Goal: Task Accomplishment & Management: Use online tool/utility

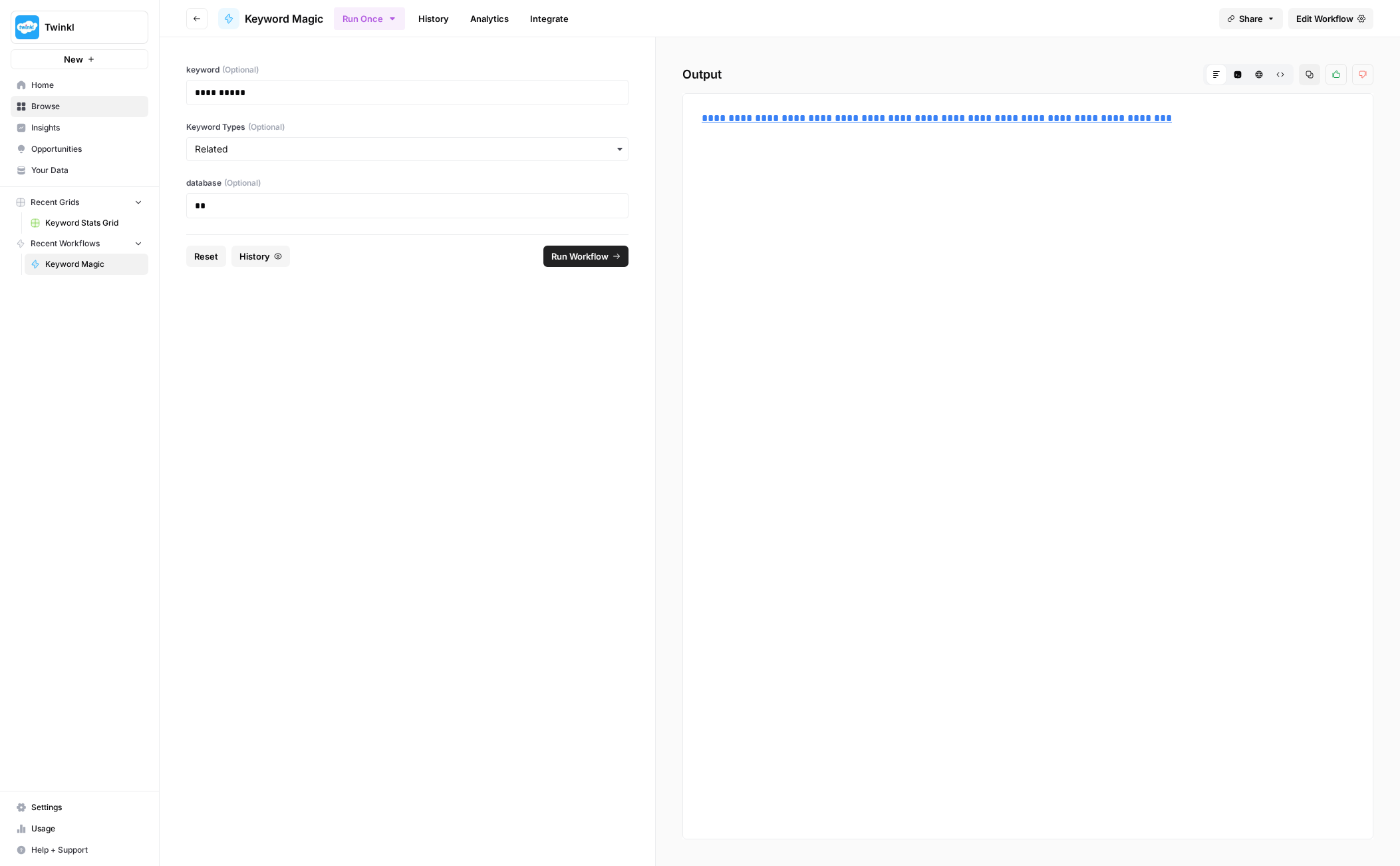
click at [44, 804] on span "Settings" at bounding box center [87, 807] width 111 height 12
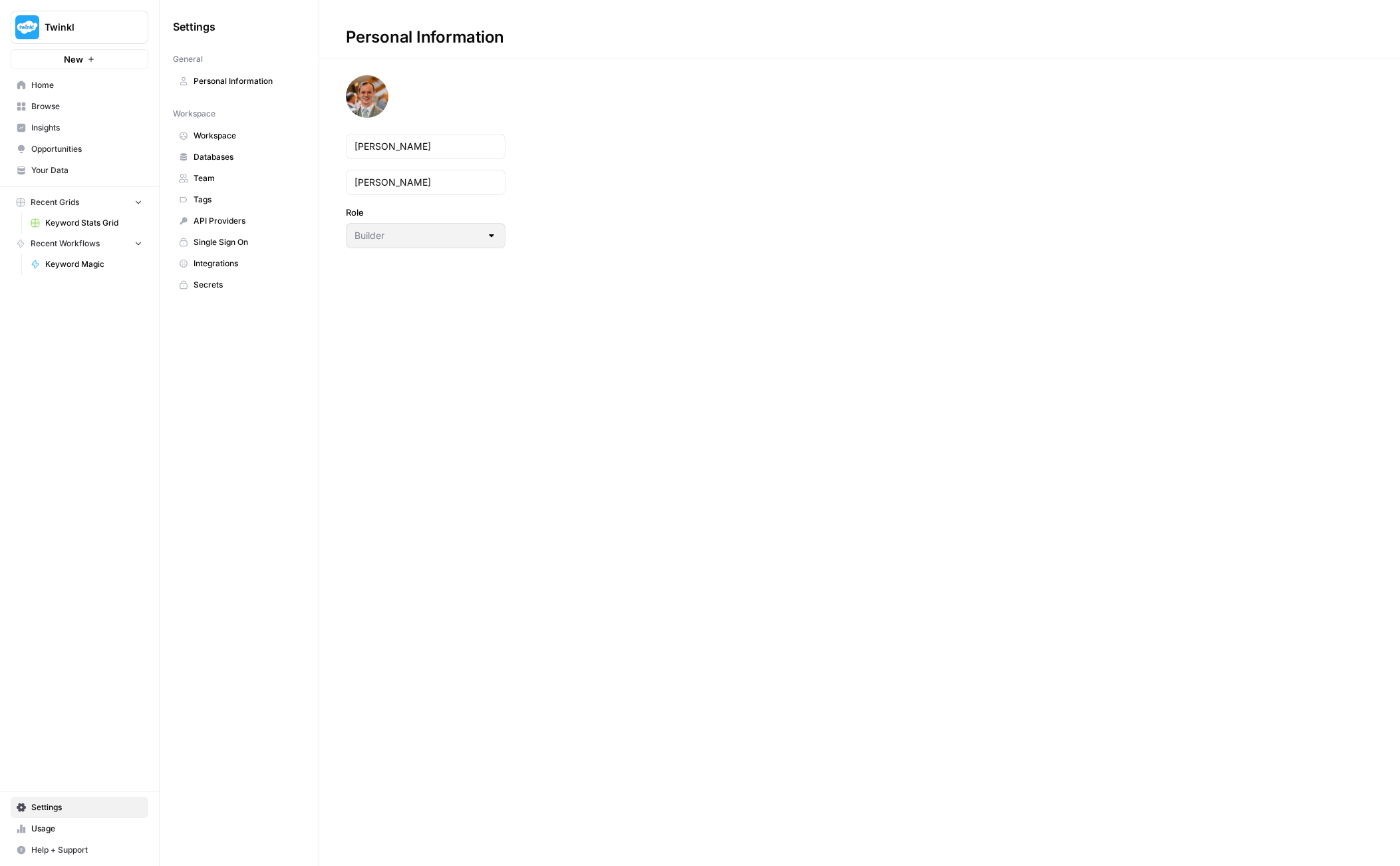
click at [477, 242] on div "Builder" at bounding box center [425, 236] width 159 height 25
click at [225, 153] on span "Databases" at bounding box center [246, 157] width 106 height 12
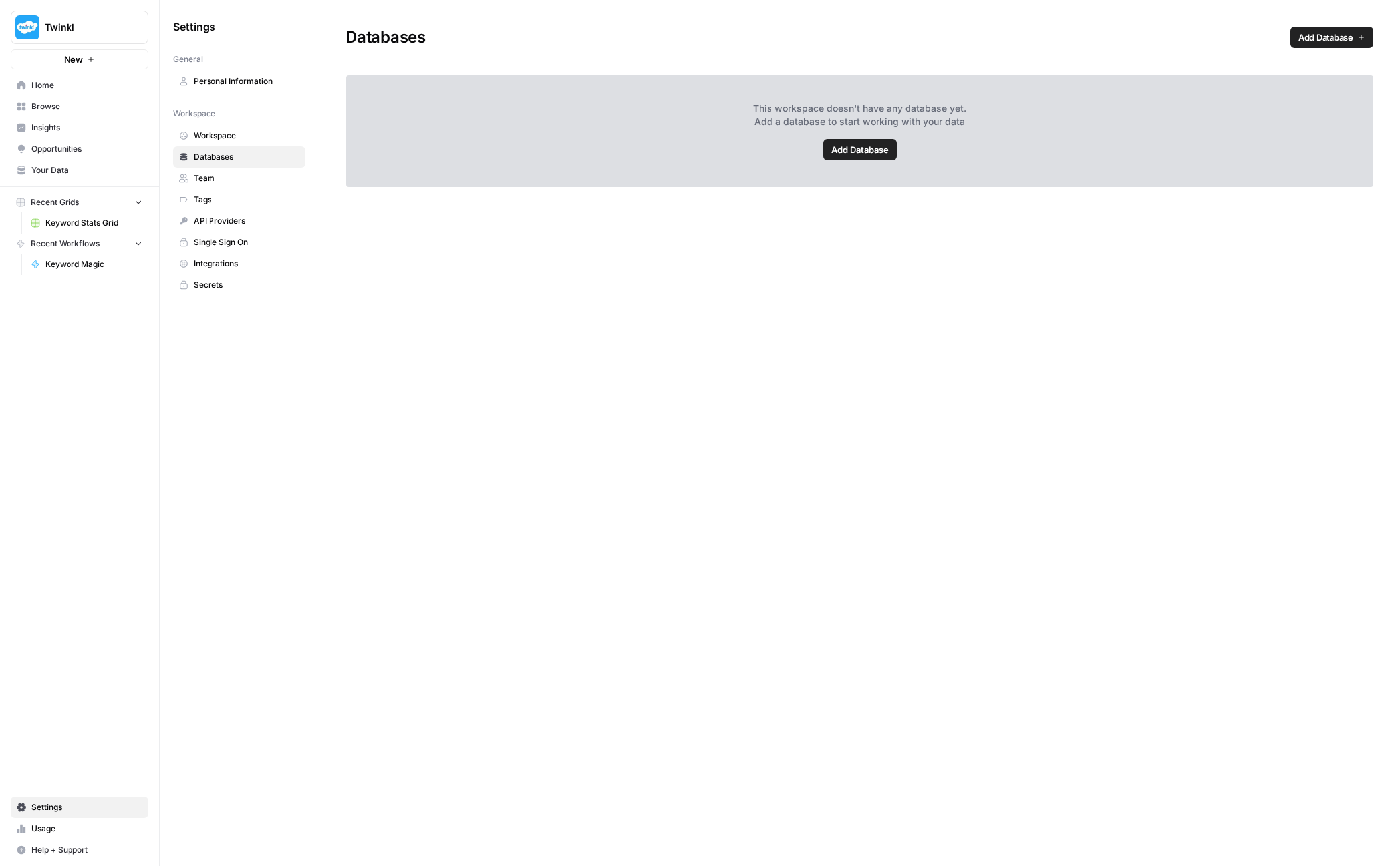
click at [220, 133] on span "Workspace" at bounding box center [246, 136] width 106 height 12
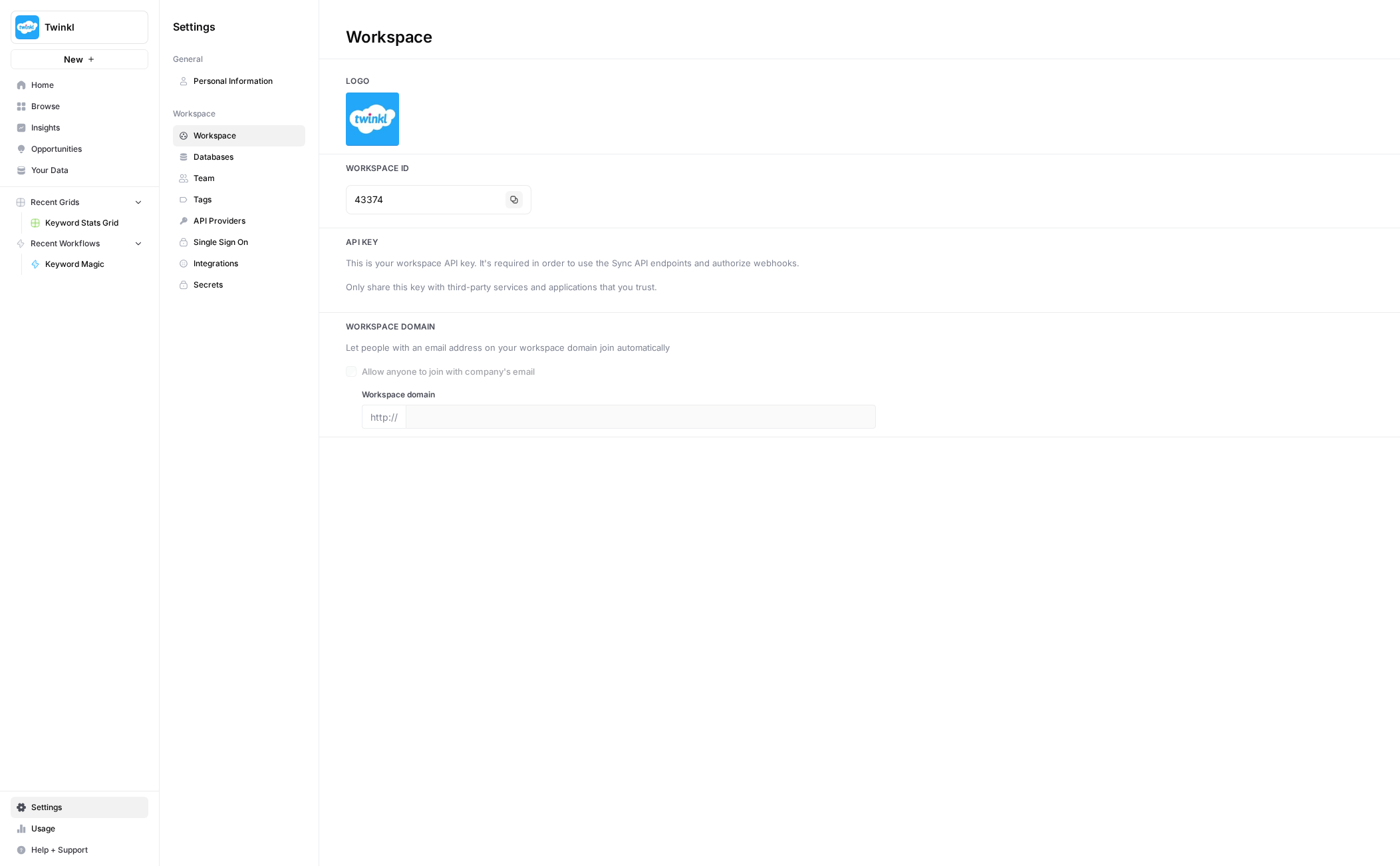
type input "twinkl.co.uk"
click at [236, 176] on span "Team" at bounding box center [246, 178] width 106 height 12
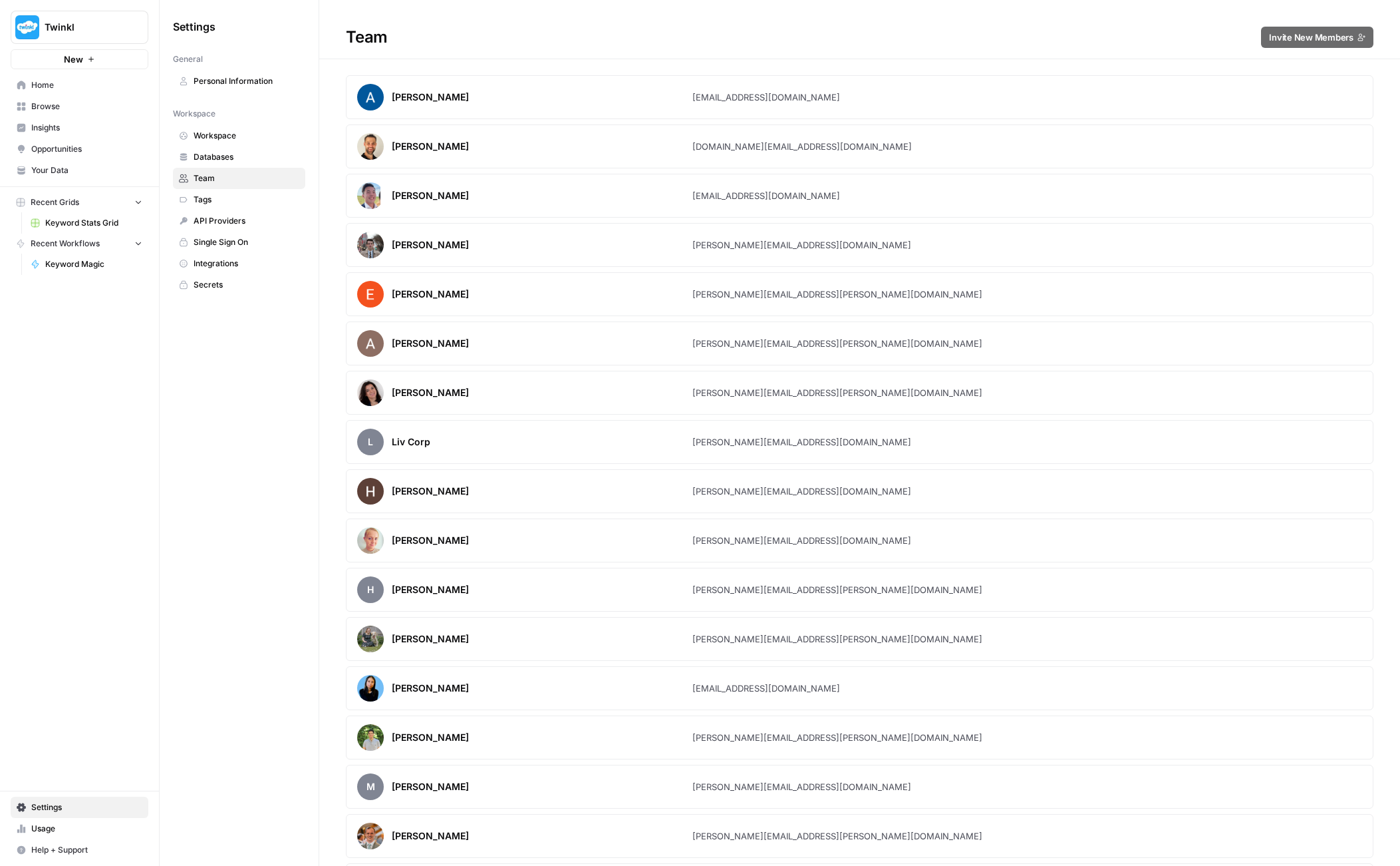
click at [215, 196] on span "Tags" at bounding box center [246, 199] width 106 height 12
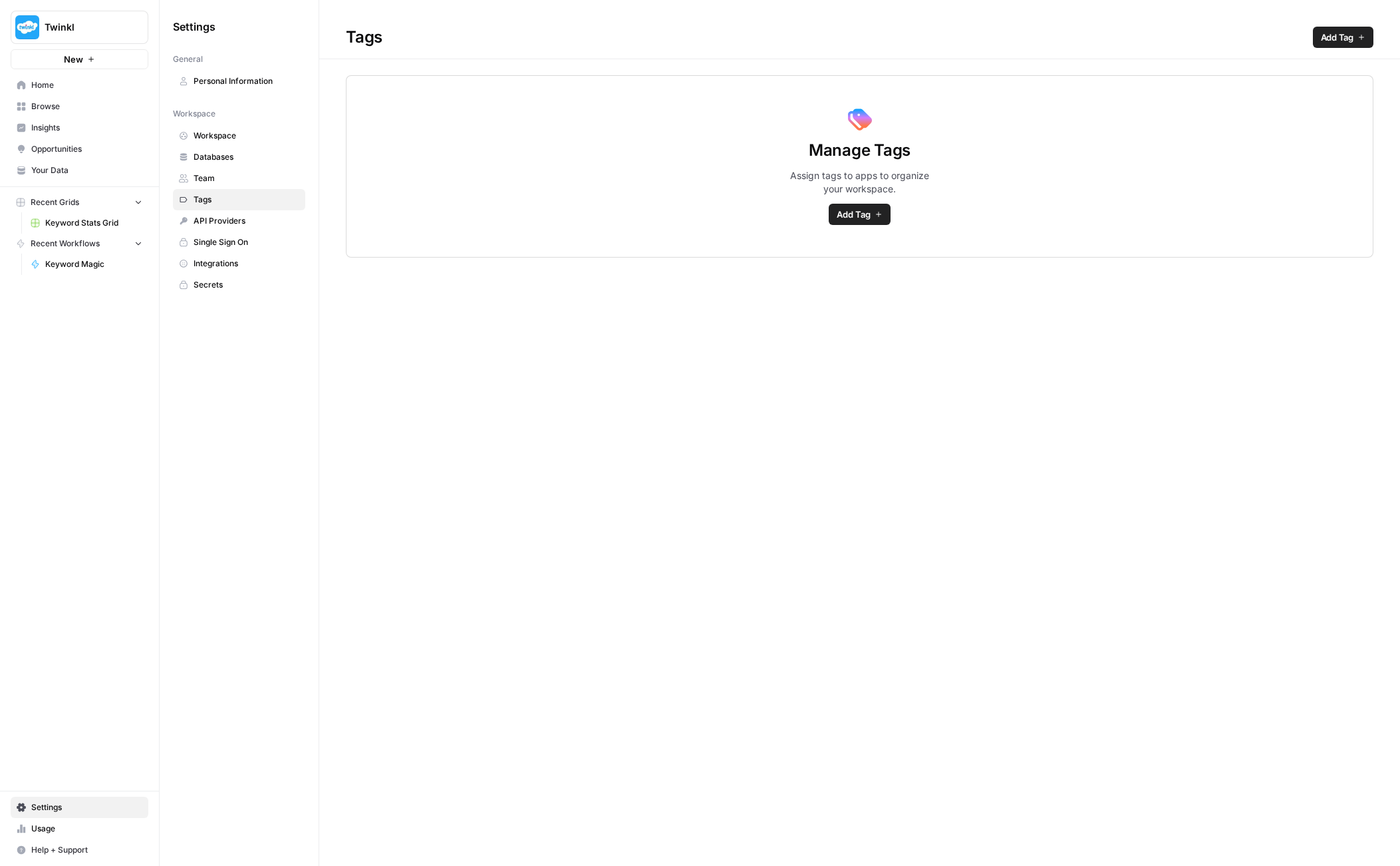
click at [234, 217] on span "API Providers" at bounding box center [246, 221] width 106 height 12
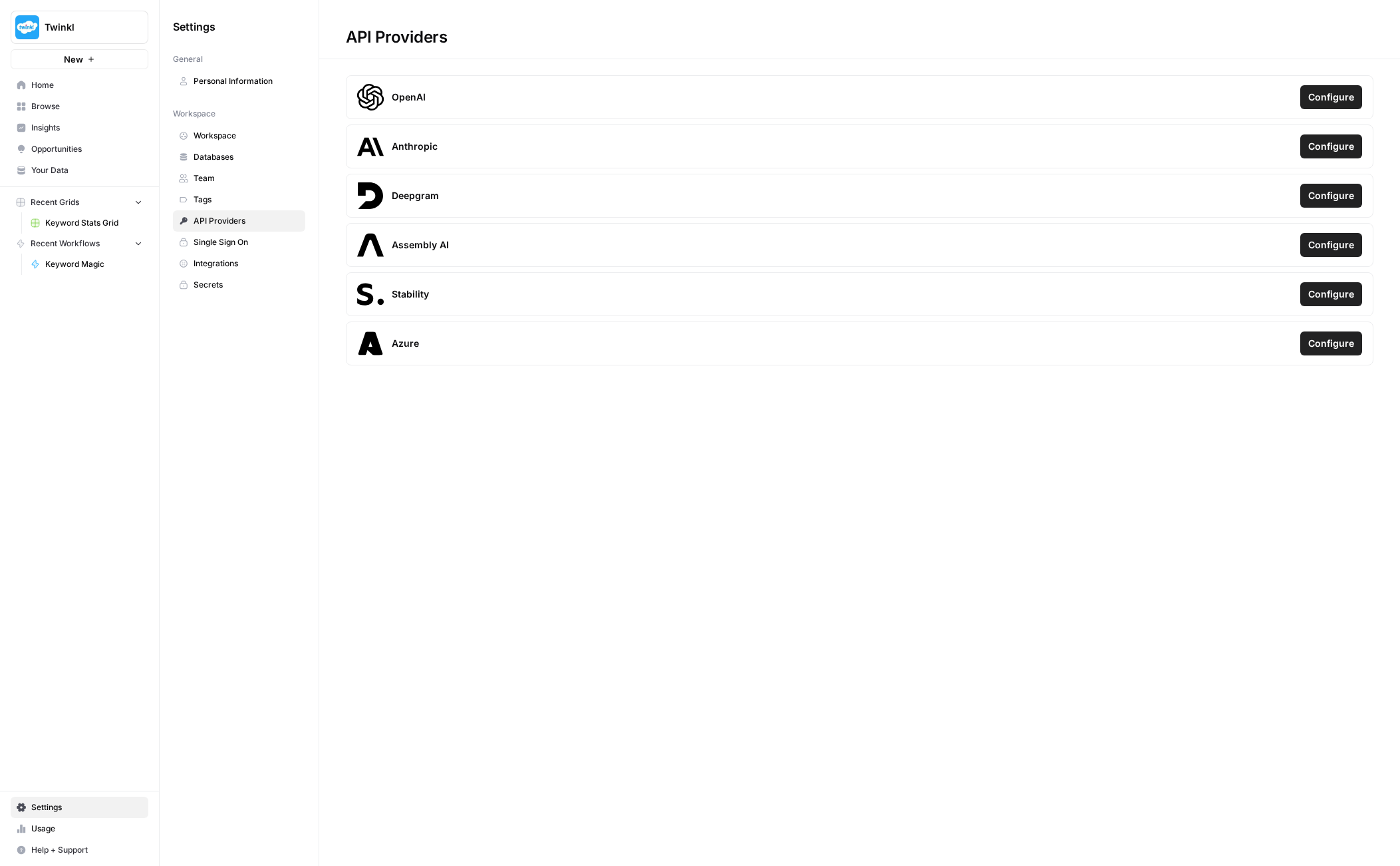
click at [222, 241] on span "Single Sign On" at bounding box center [246, 242] width 106 height 12
click at [216, 244] on span "Single Sign On" at bounding box center [246, 242] width 106 height 12
click at [211, 265] on span "Integrations" at bounding box center [246, 263] width 106 height 12
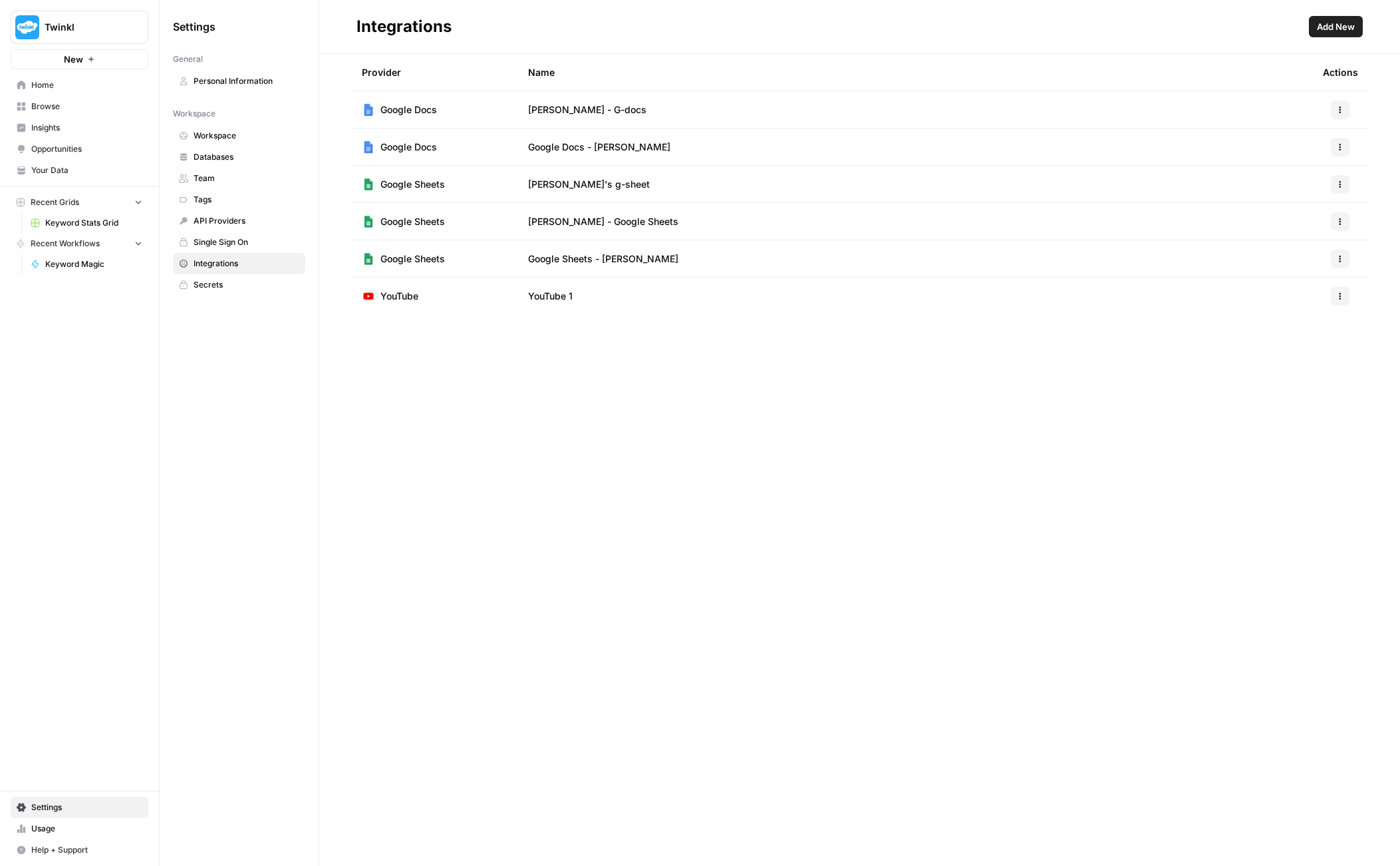
click at [1325, 30] on span "Add New" at bounding box center [1336, 27] width 38 height 13
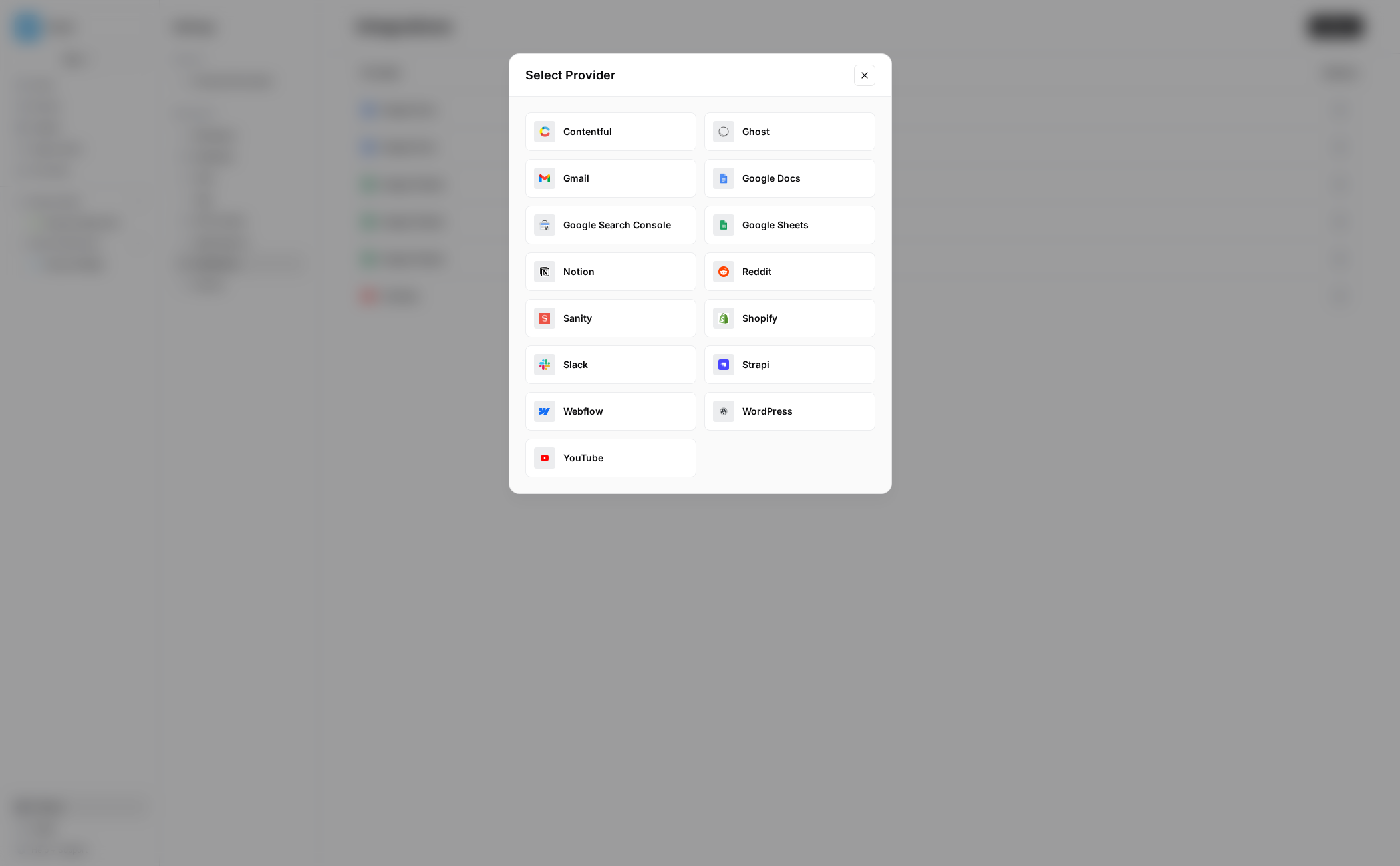
click at [768, 227] on button "Google Sheets" at bounding box center [789, 225] width 171 height 39
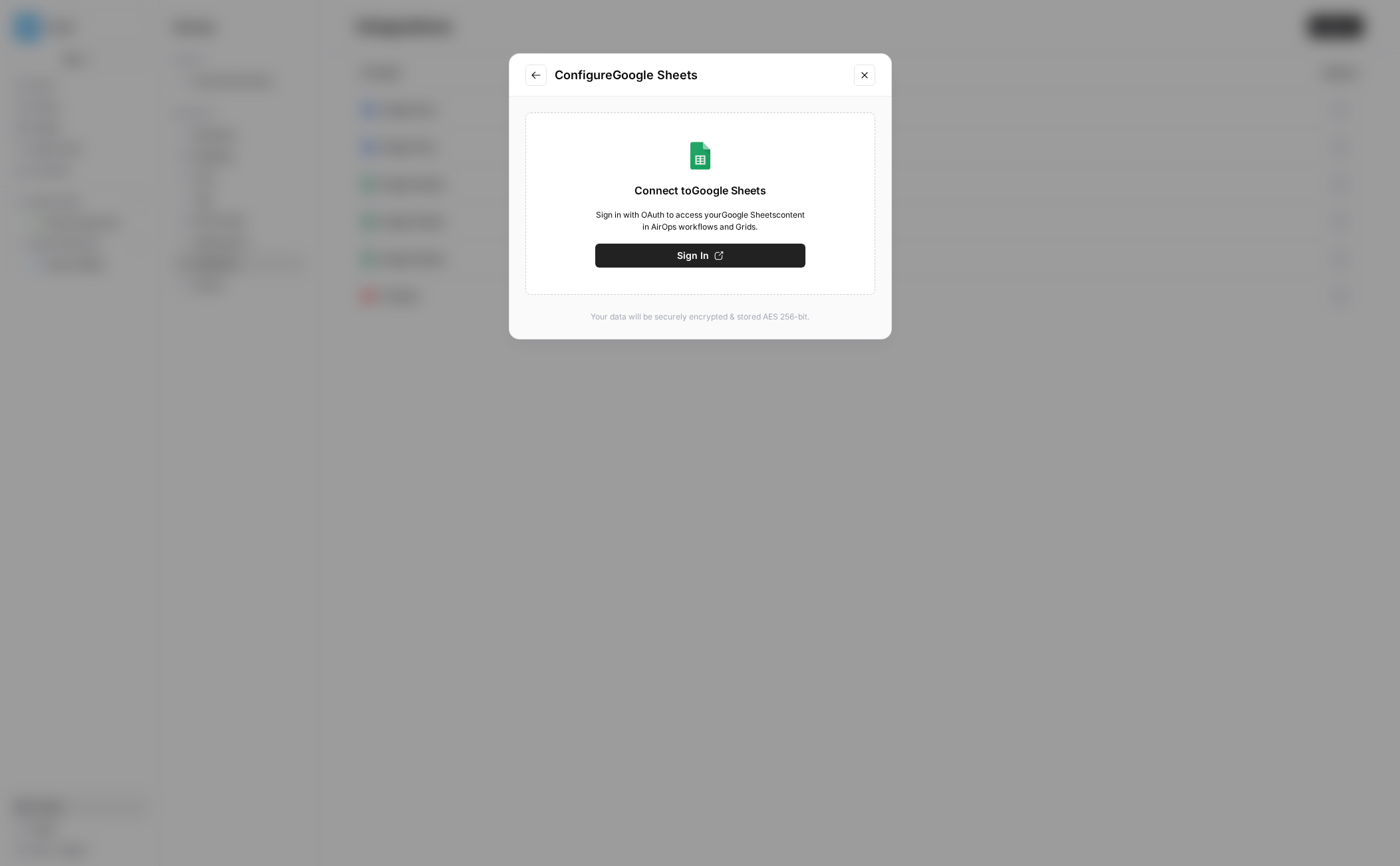
click at [712, 258] on button "Sign In" at bounding box center [700, 255] width 210 height 24
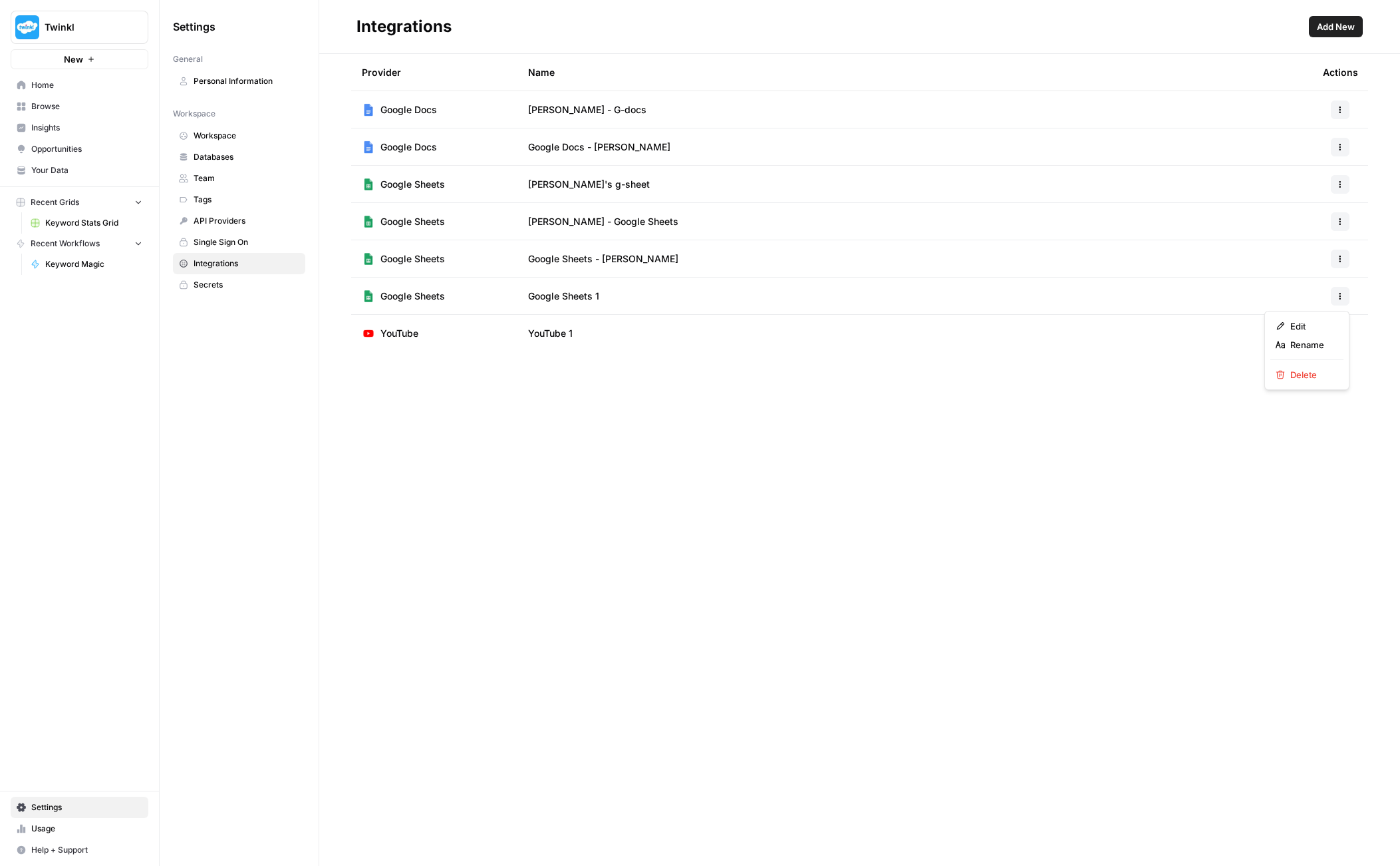
click at [1342, 295] on icon "button" at bounding box center [1340, 296] width 8 height 8
click at [1339, 265] on button "button" at bounding box center [1340, 259] width 19 height 19
click at [984, 472] on div "Provider Name Actions Google Docs Hannah - G-docs Google Docs Google Docs - Liv…" at bounding box center [860, 460] width 1081 height 812
click at [79, 262] on span "Keyword Magic" at bounding box center [93, 264] width 97 height 12
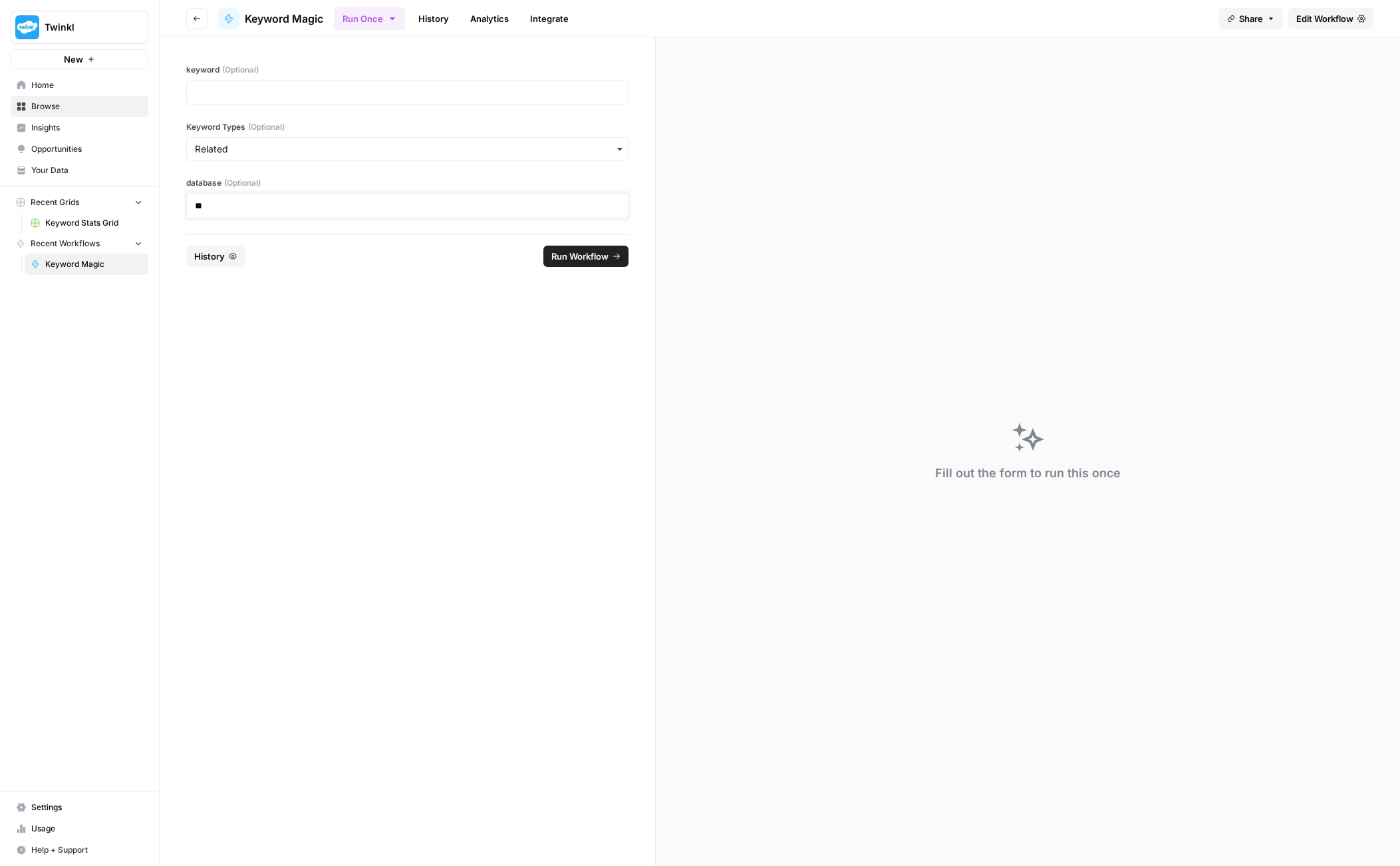
click at [237, 209] on p "**" at bounding box center [408, 205] width 425 height 13
click at [272, 89] on p at bounding box center [408, 93] width 425 height 13
click at [574, 254] on span "Run Workflow" at bounding box center [580, 257] width 57 height 13
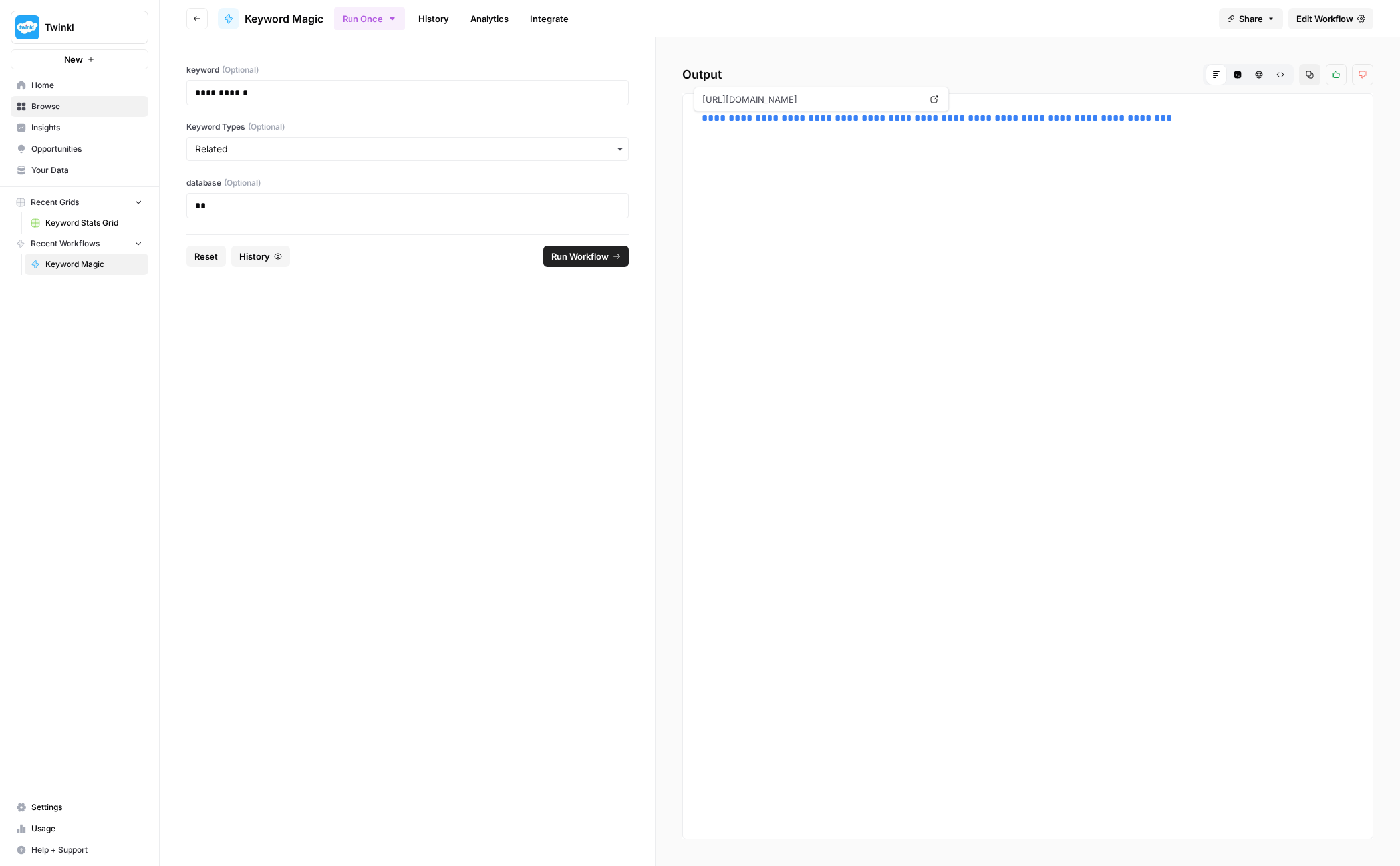
click at [814, 118] on link "**********" at bounding box center [937, 118] width 471 height 10
click at [556, 23] on link "Integrate" at bounding box center [550, 19] width 55 height 22
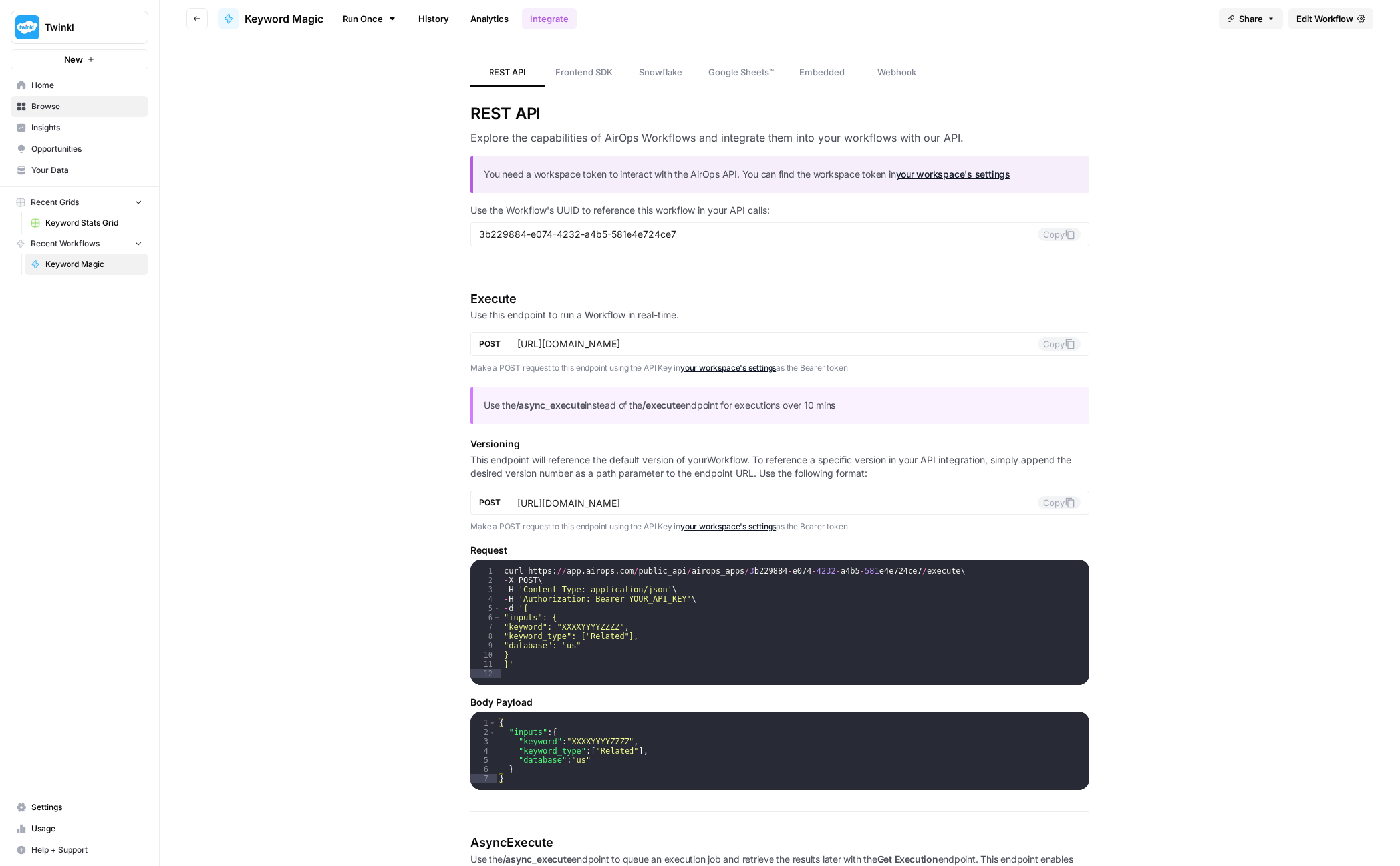
click at [731, 76] on span "Google Sheets™" at bounding box center [741, 72] width 66 height 13
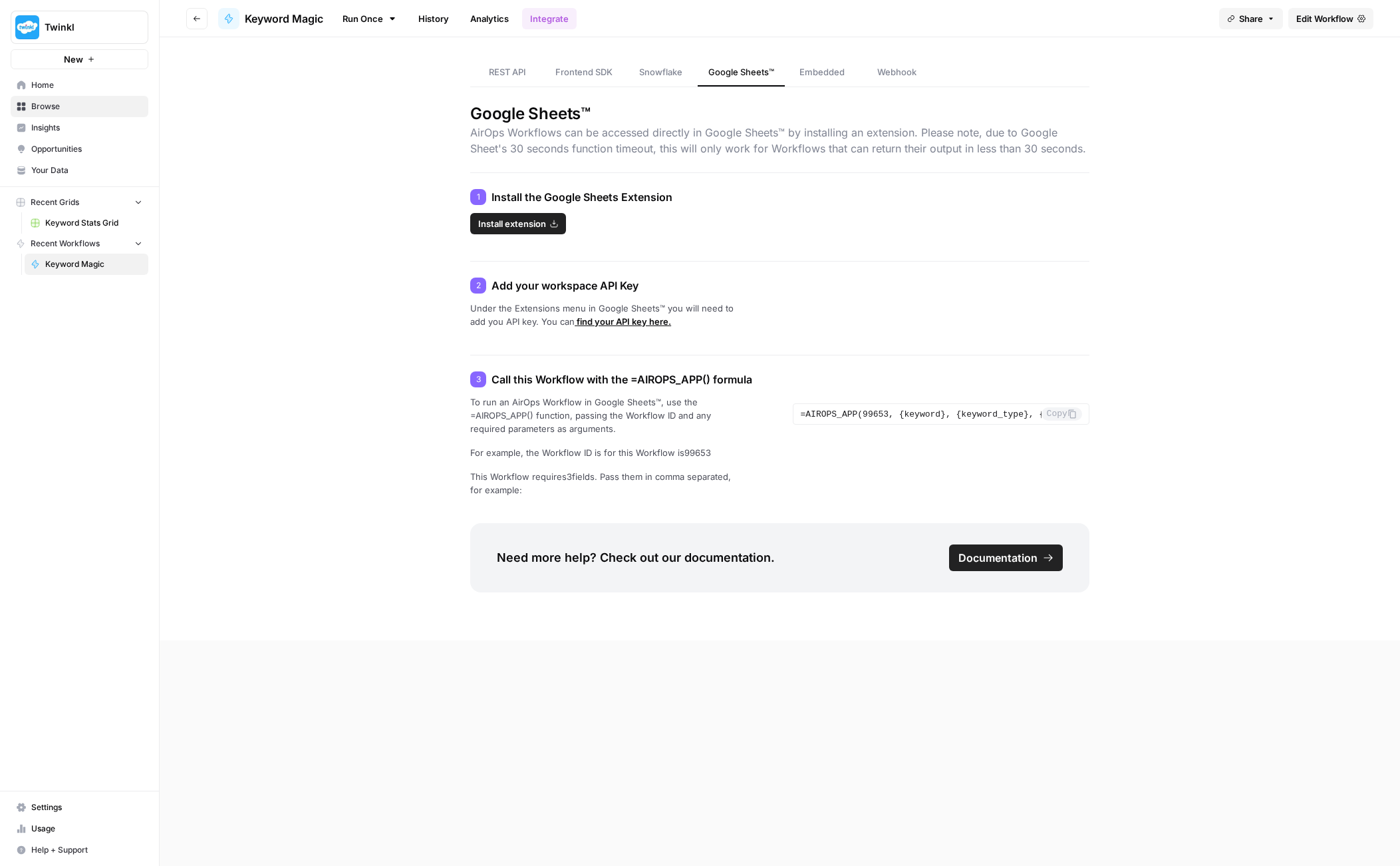
click at [496, 16] on link "Analytics" at bounding box center [490, 19] width 55 height 22
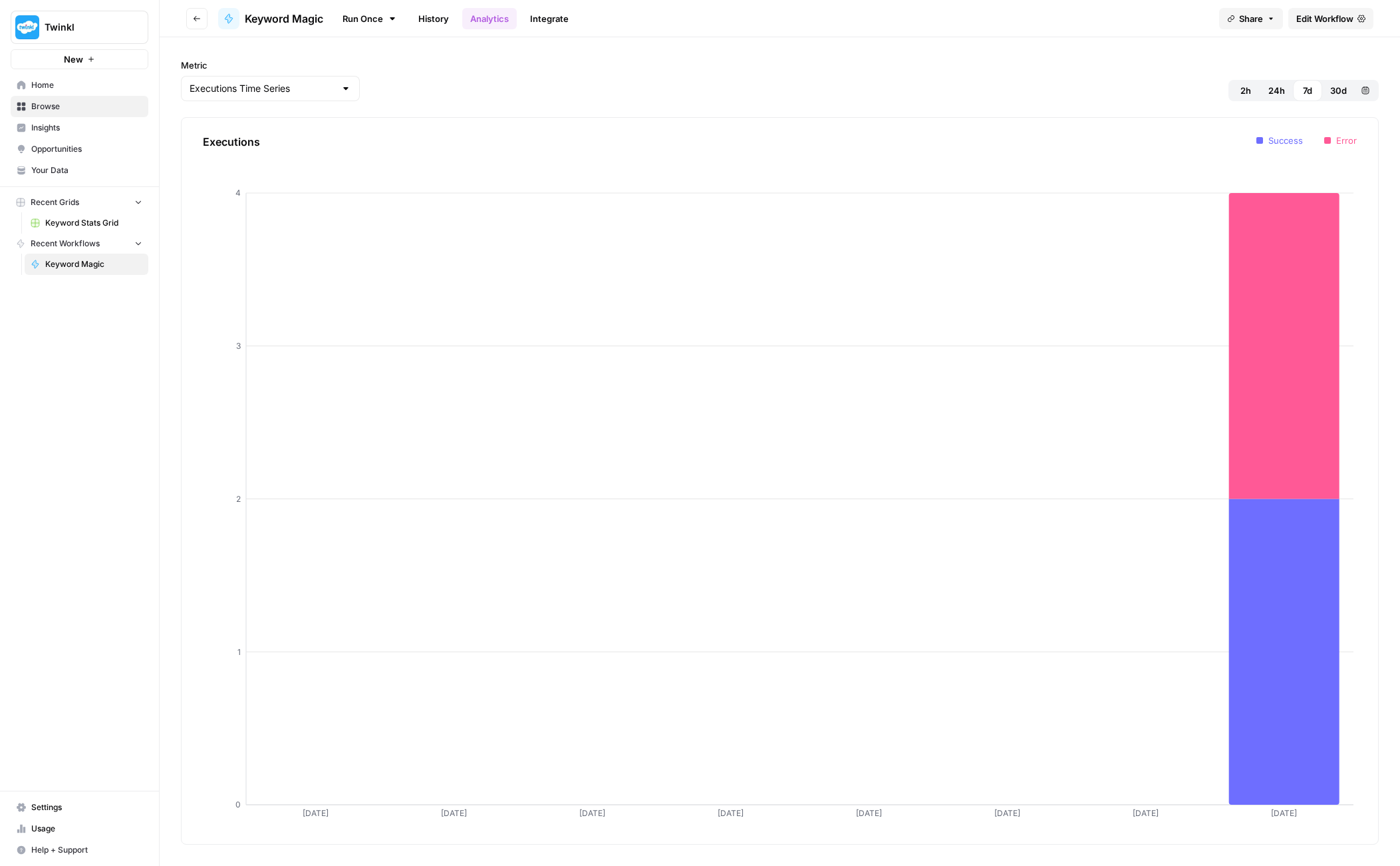
click at [379, 21] on link "Run Once" at bounding box center [370, 19] width 71 height 23
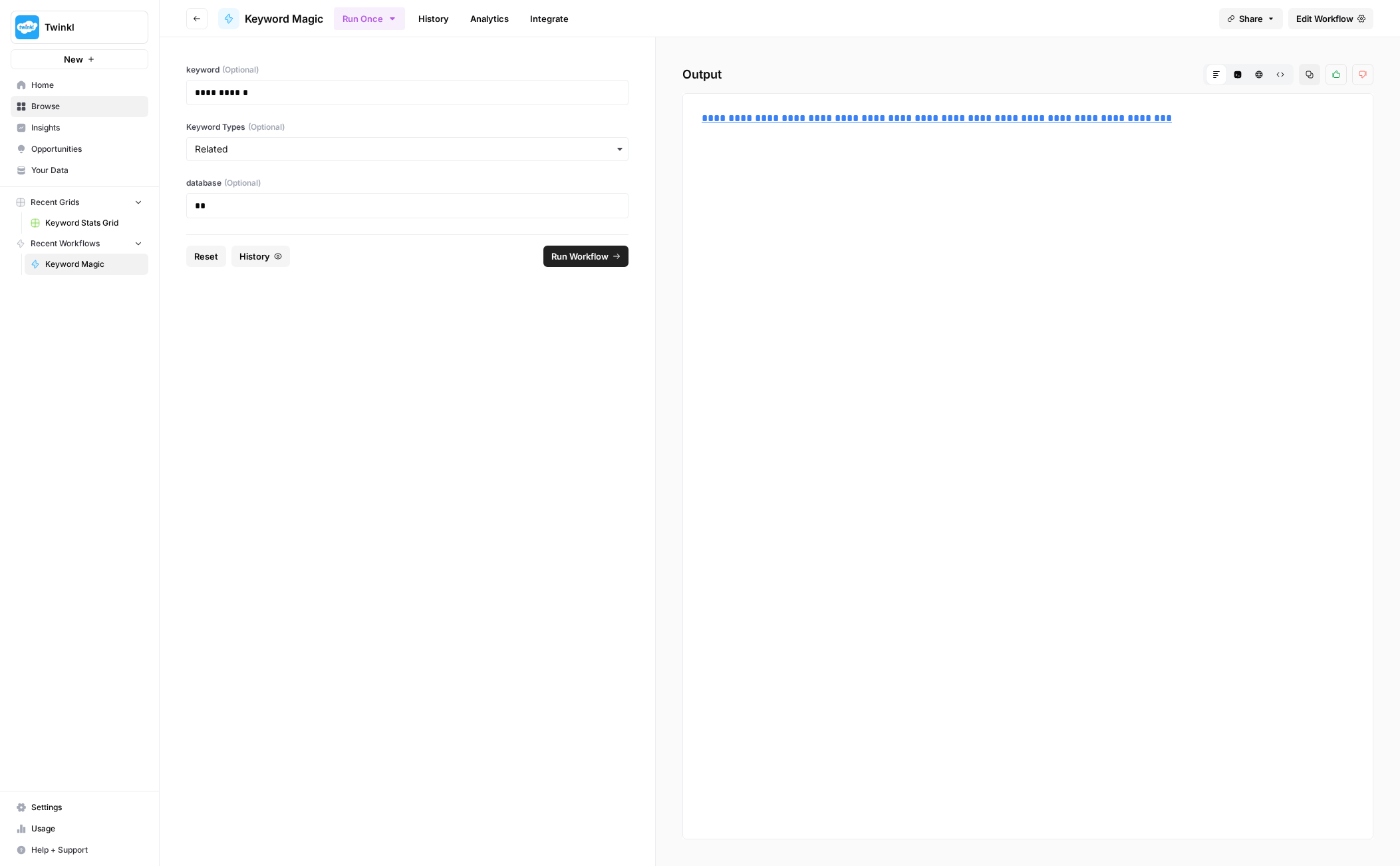
click at [66, 89] on span "Home" at bounding box center [87, 85] width 111 height 12
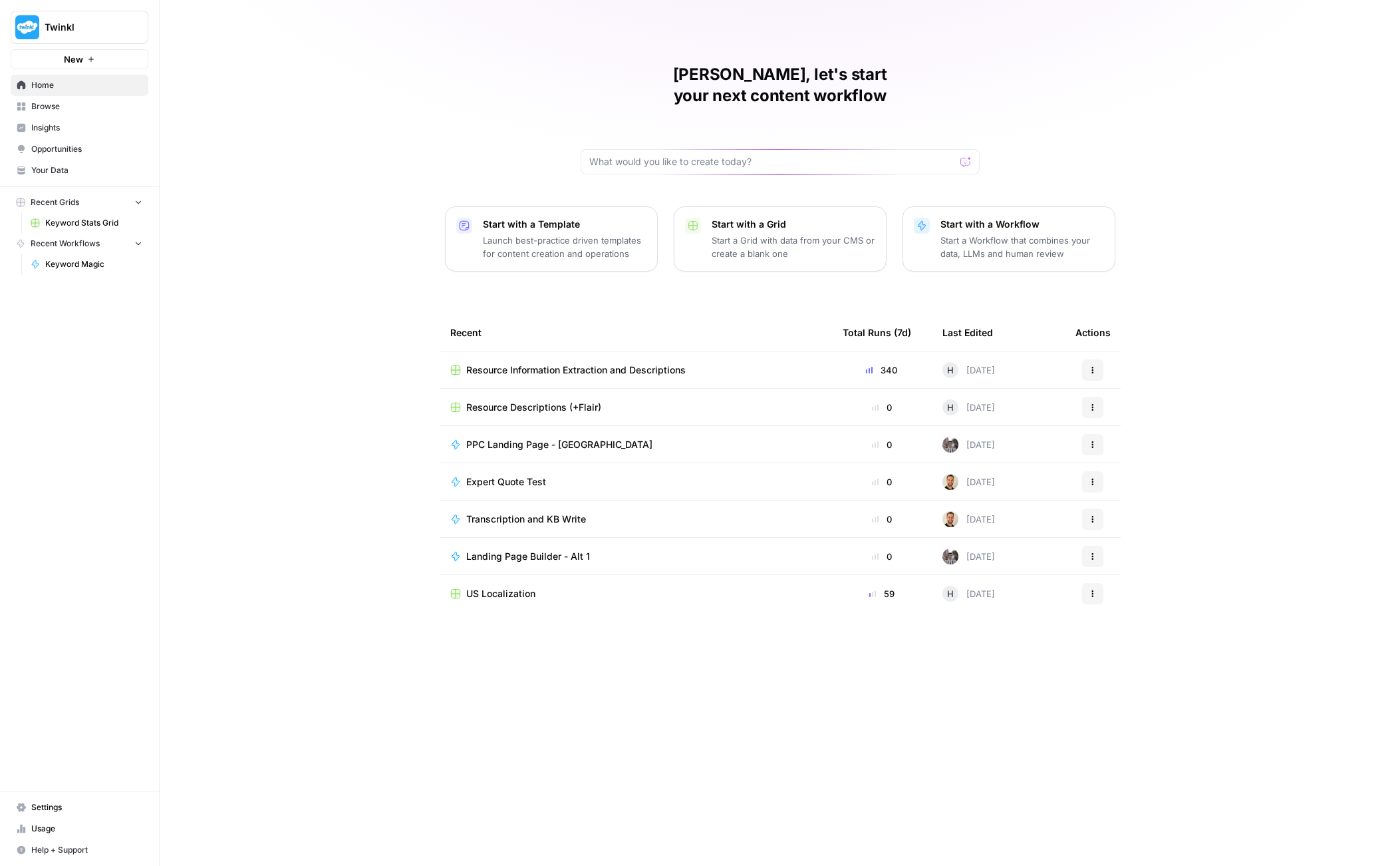
click at [61, 804] on span "Settings" at bounding box center [87, 807] width 111 height 12
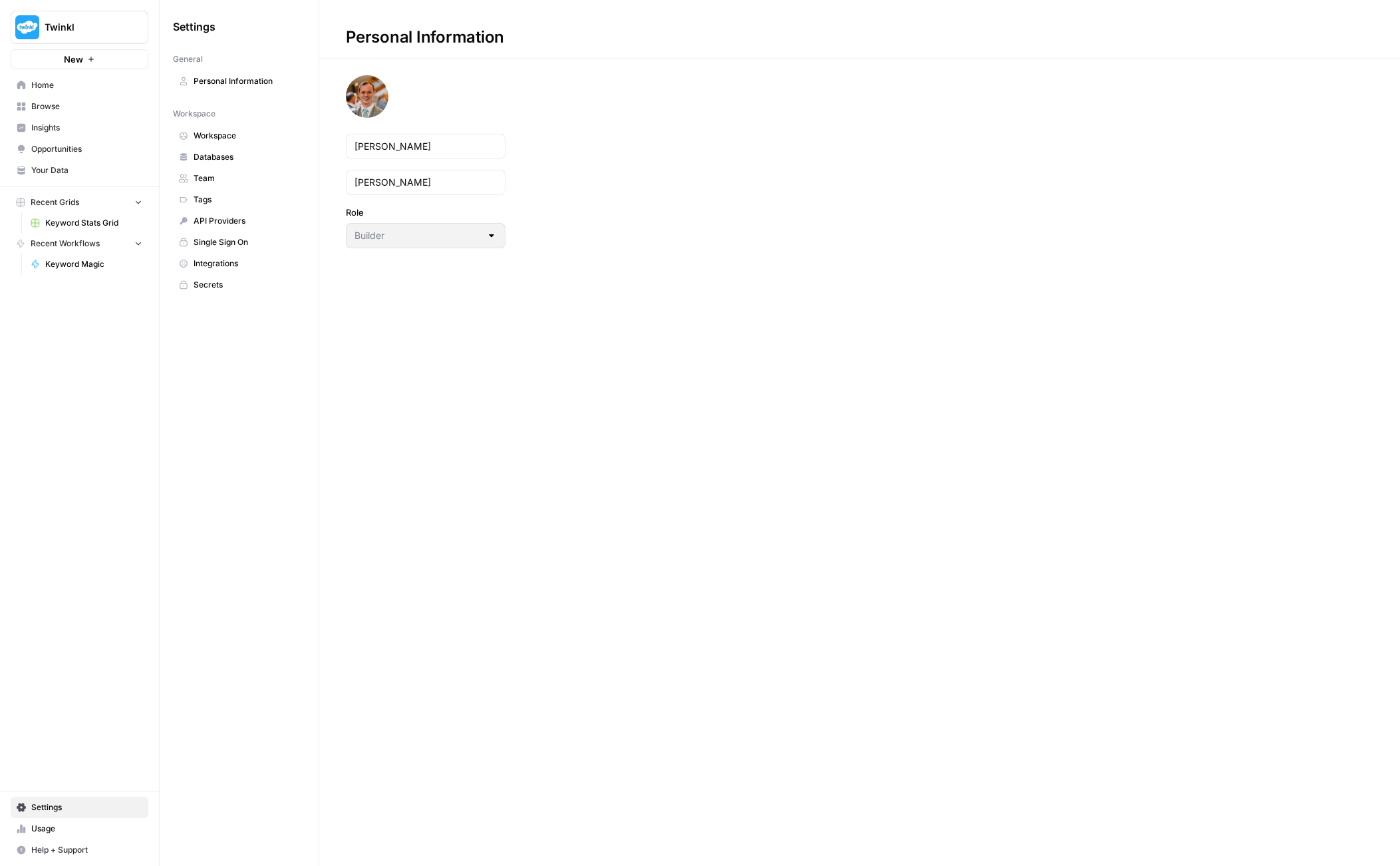
click at [212, 258] on span "Integrations" at bounding box center [246, 263] width 106 height 12
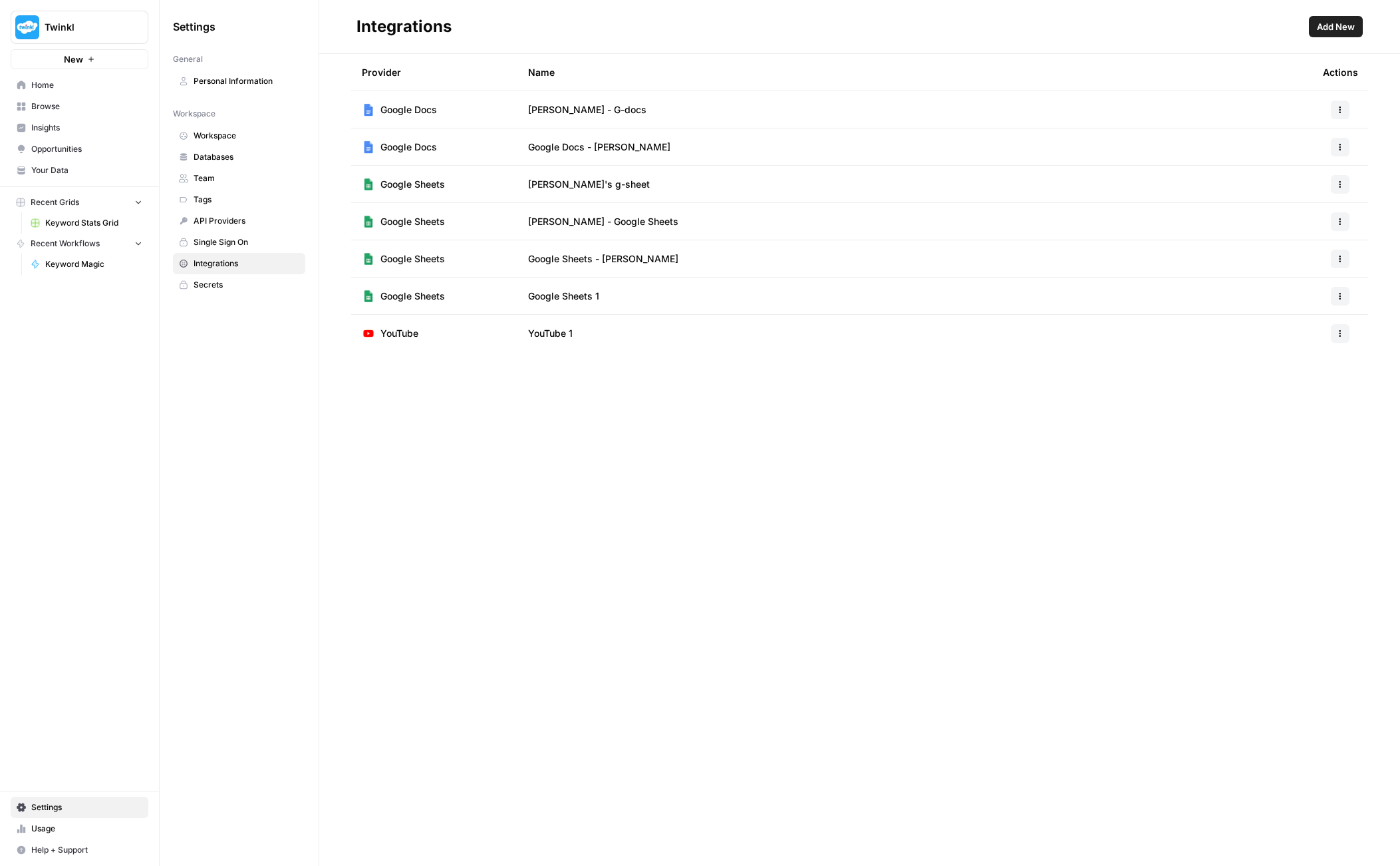
click at [1330, 26] on span "Add New" at bounding box center [1336, 27] width 38 height 13
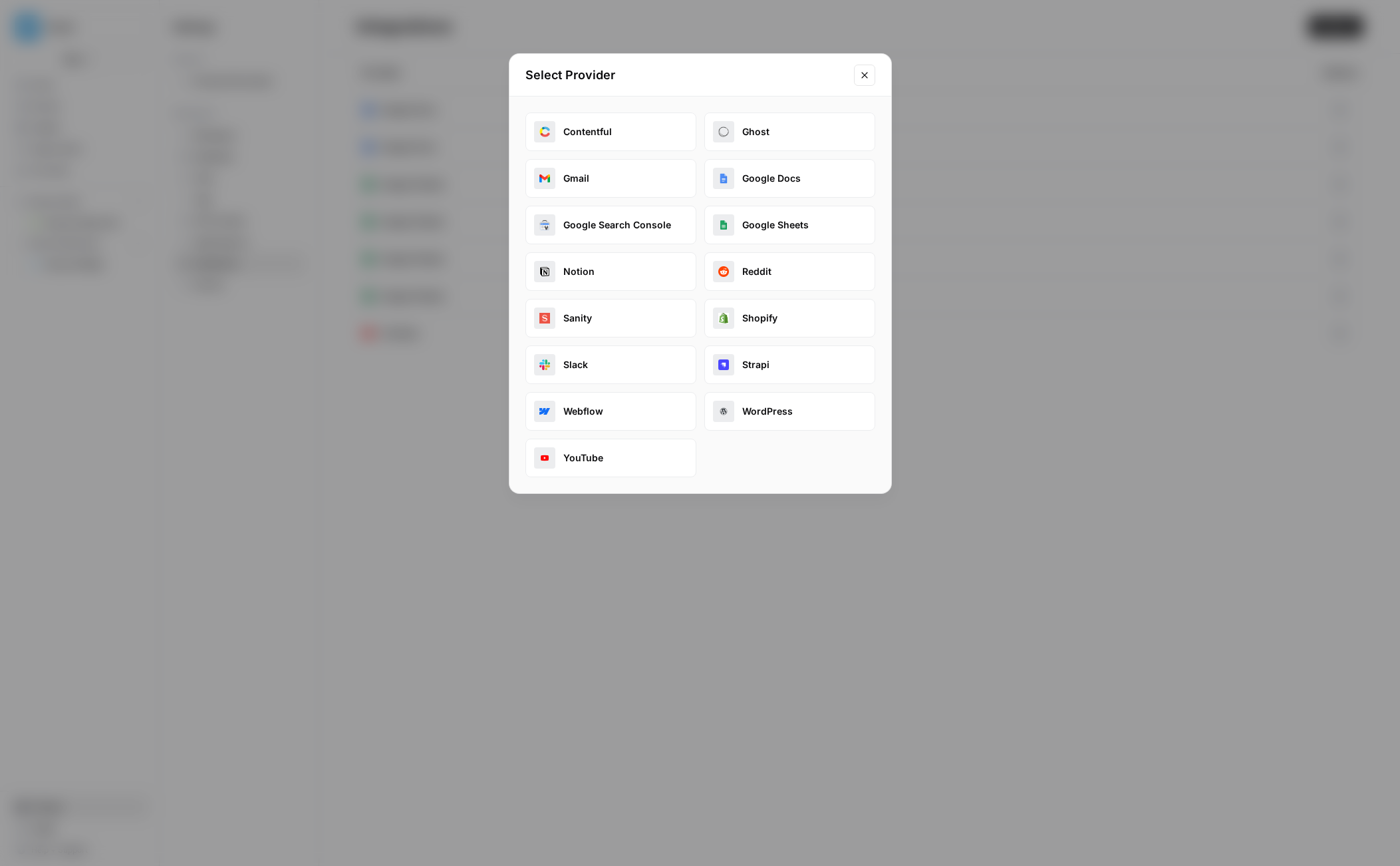
click at [770, 228] on button "Google Sheets" at bounding box center [789, 225] width 171 height 39
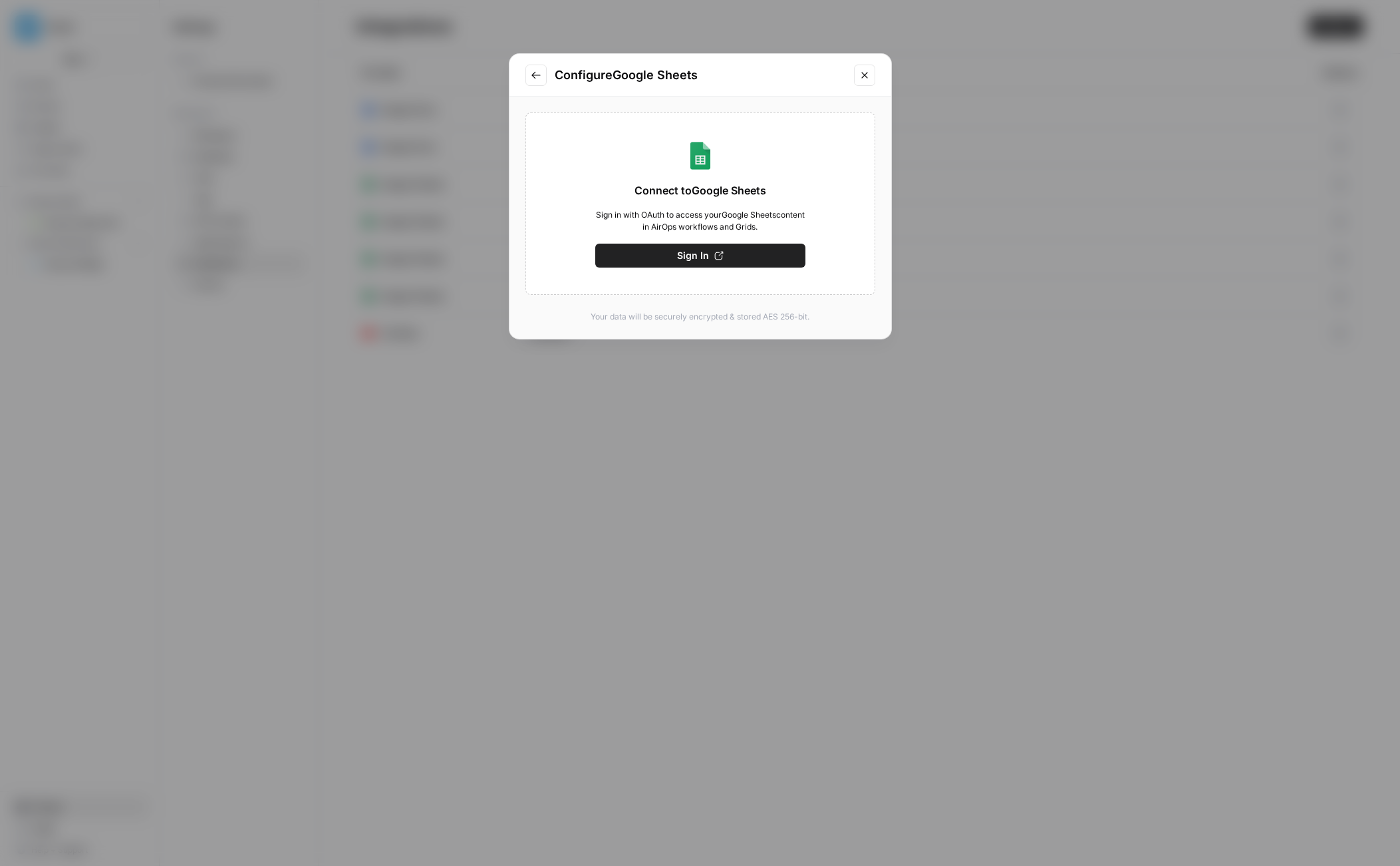
click at [694, 257] on span "Sign In" at bounding box center [693, 256] width 32 height 13
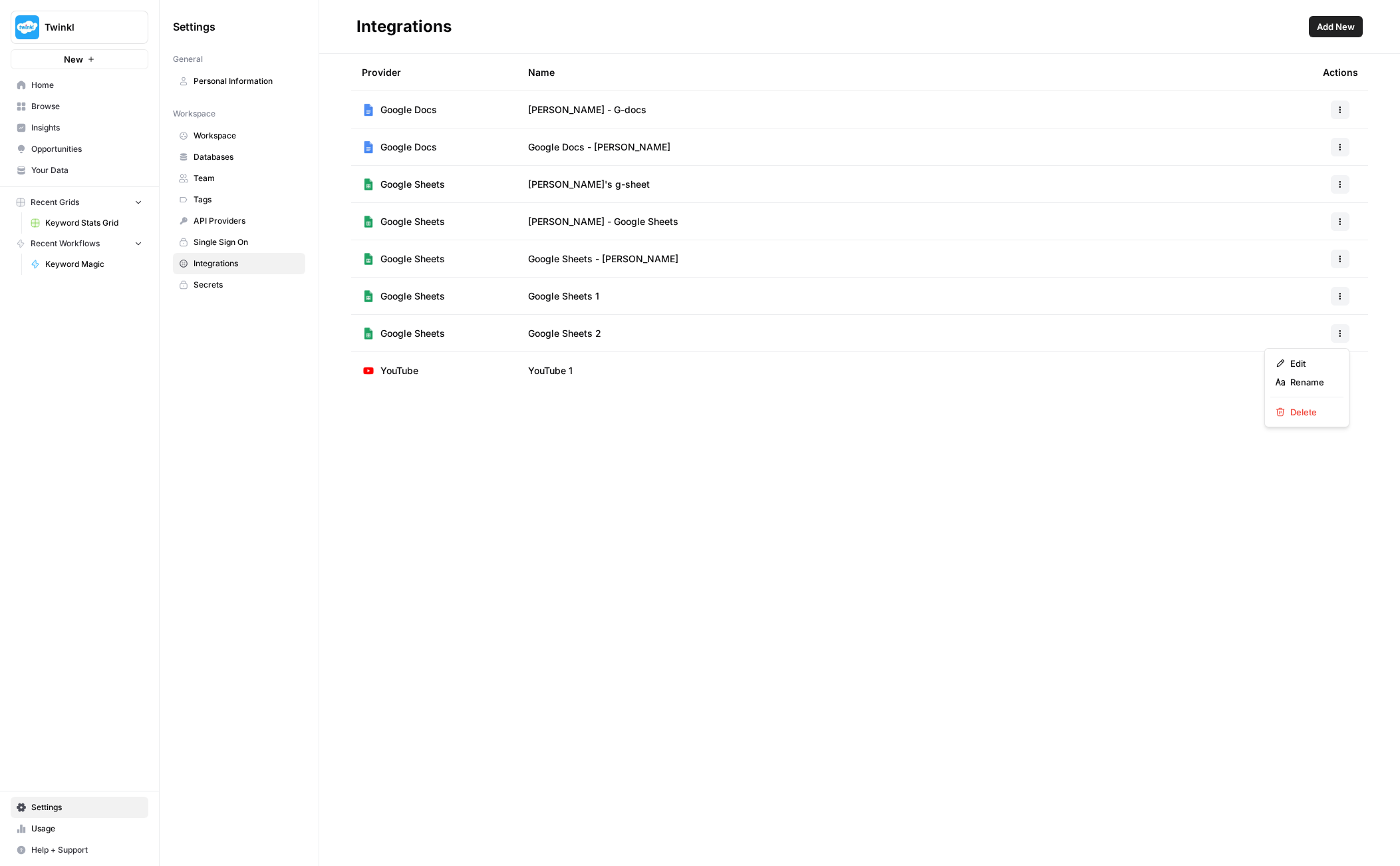
click at [1341, 333] on icon "button" at bounding box center [1340, 333] width 8 height 8
click at [1307, 409] on span "Delete" at bounding box center [1311, 412] width 42 height 13
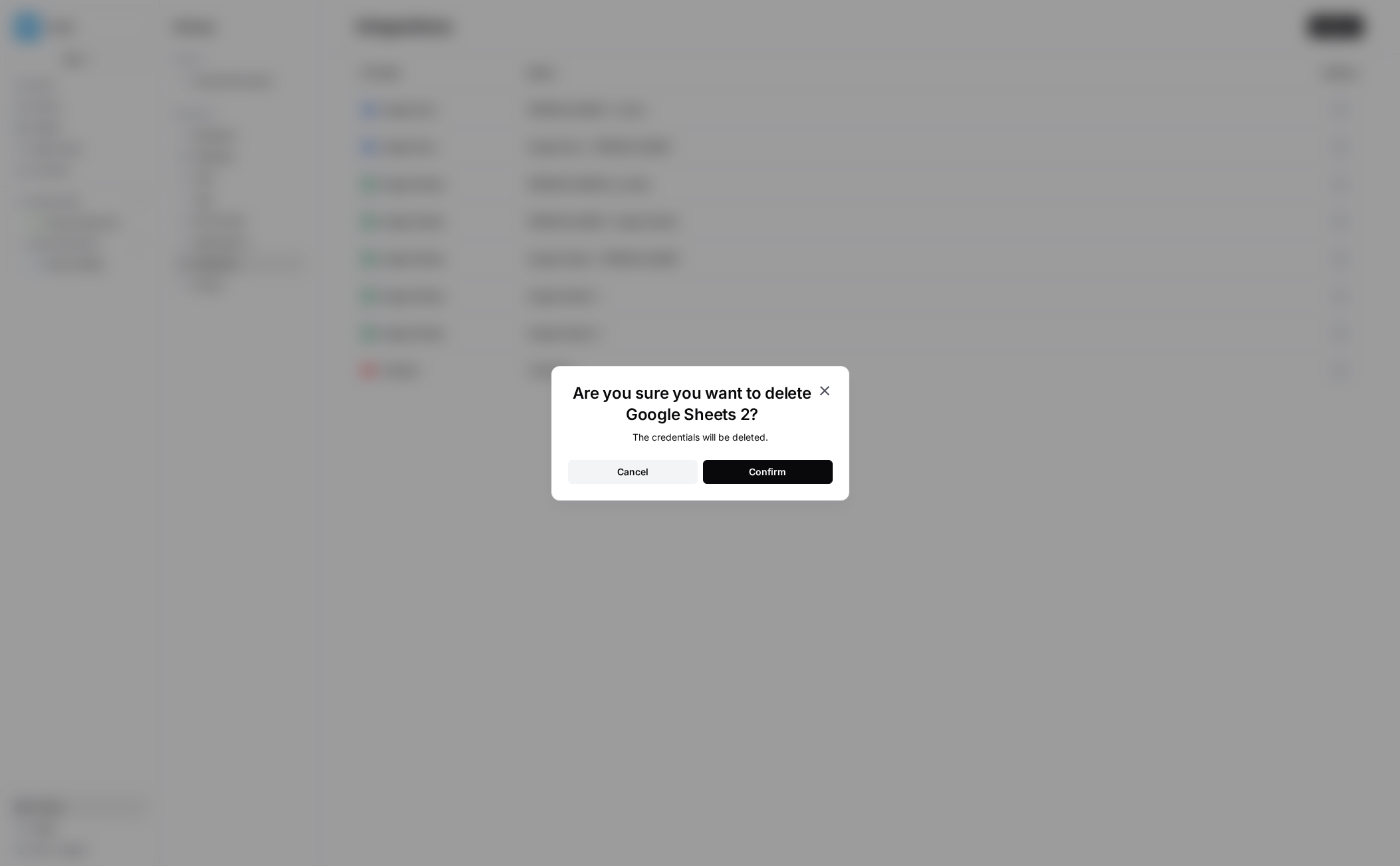
click at [782, 466] on div "Confirm" at bounding box center [768, 472] width 37 height 13
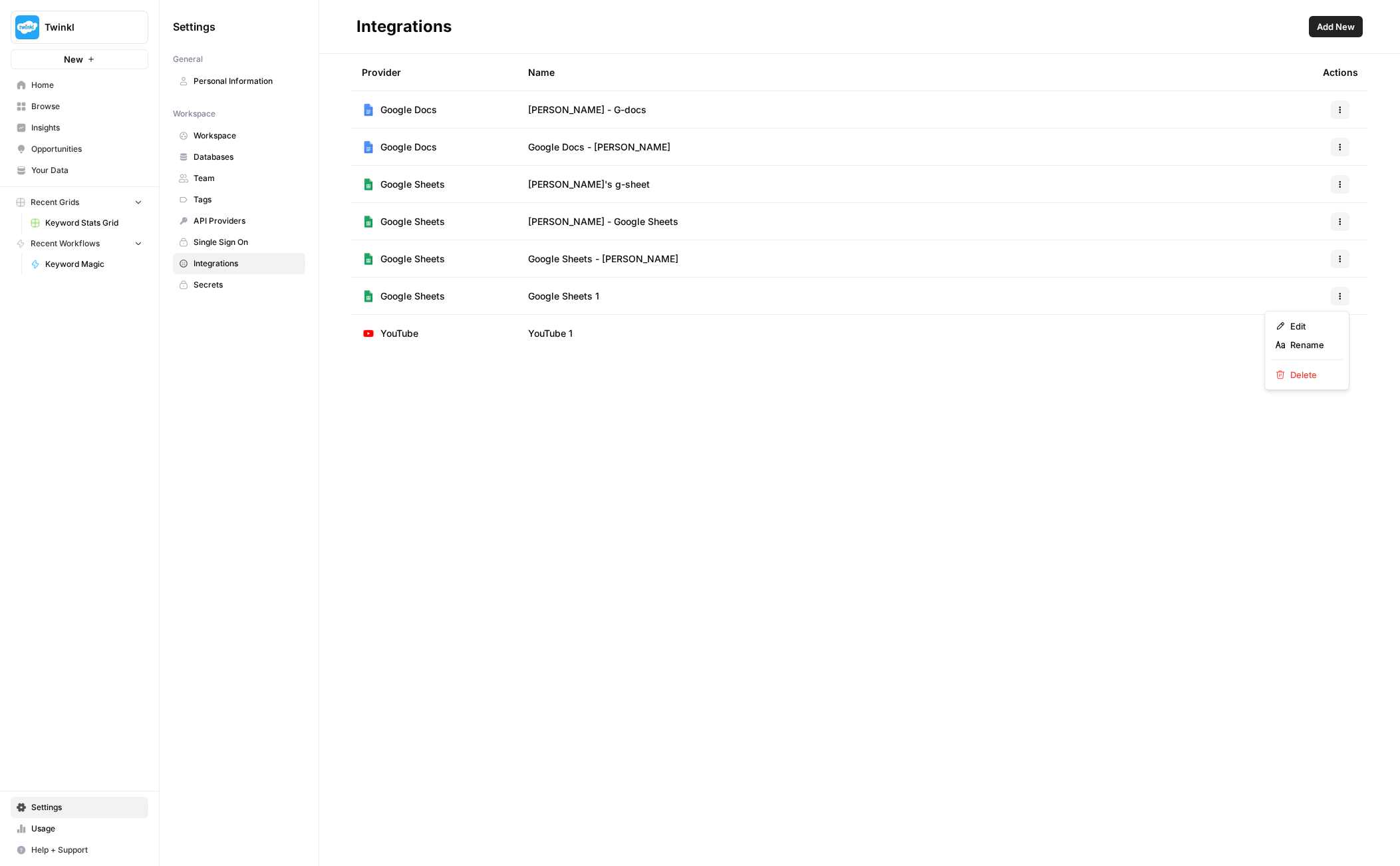
click at [1343, 300] on button "button" at bounding box center [1340, 296] width 19 height 19
click at [1307, 343] on span "Rename" at bounding box center [1311, 345] width 42 height 13
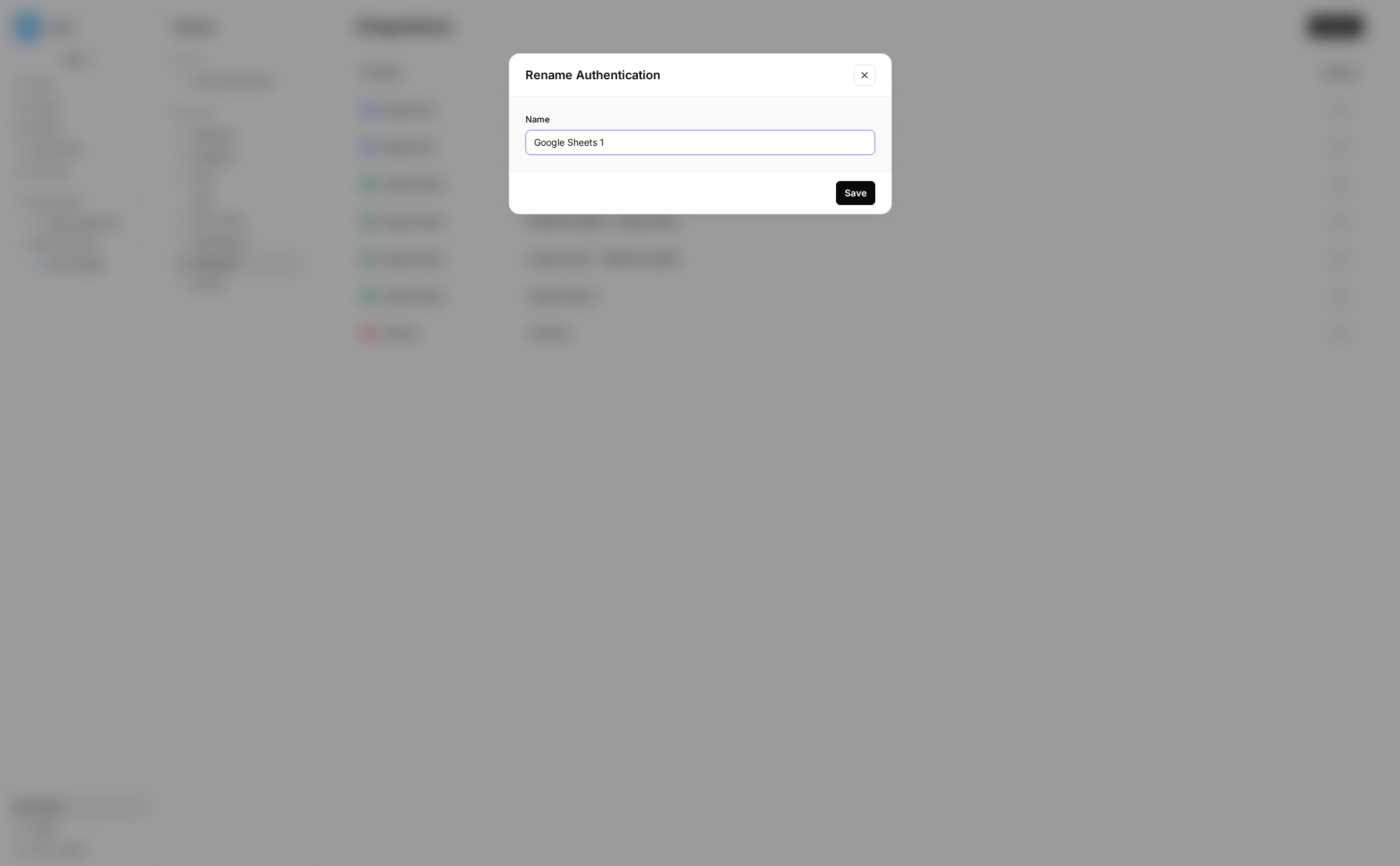
click at [614, 147] on input "Google Sheets 1" at bounding box center [700, 142] width 333 height 13
type input "Google Sheets - [PERSON_NAME]"
click at [863, 193] on div "Save" at bounding box center [856, 193] width 22 height 13
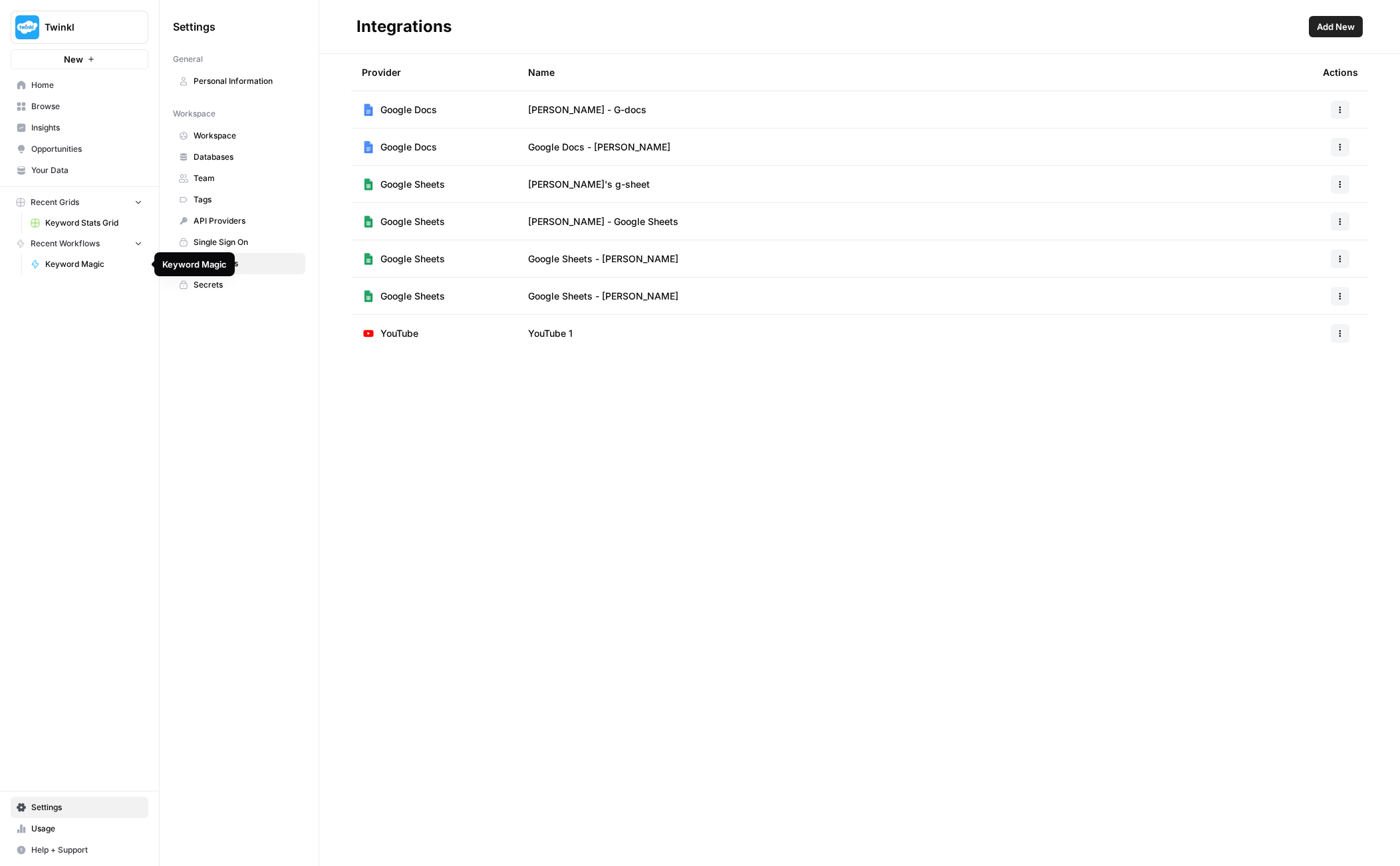
click at [73, 266] on span "Keyword Magic" at bounding box center [93, 264] width 97 height 12
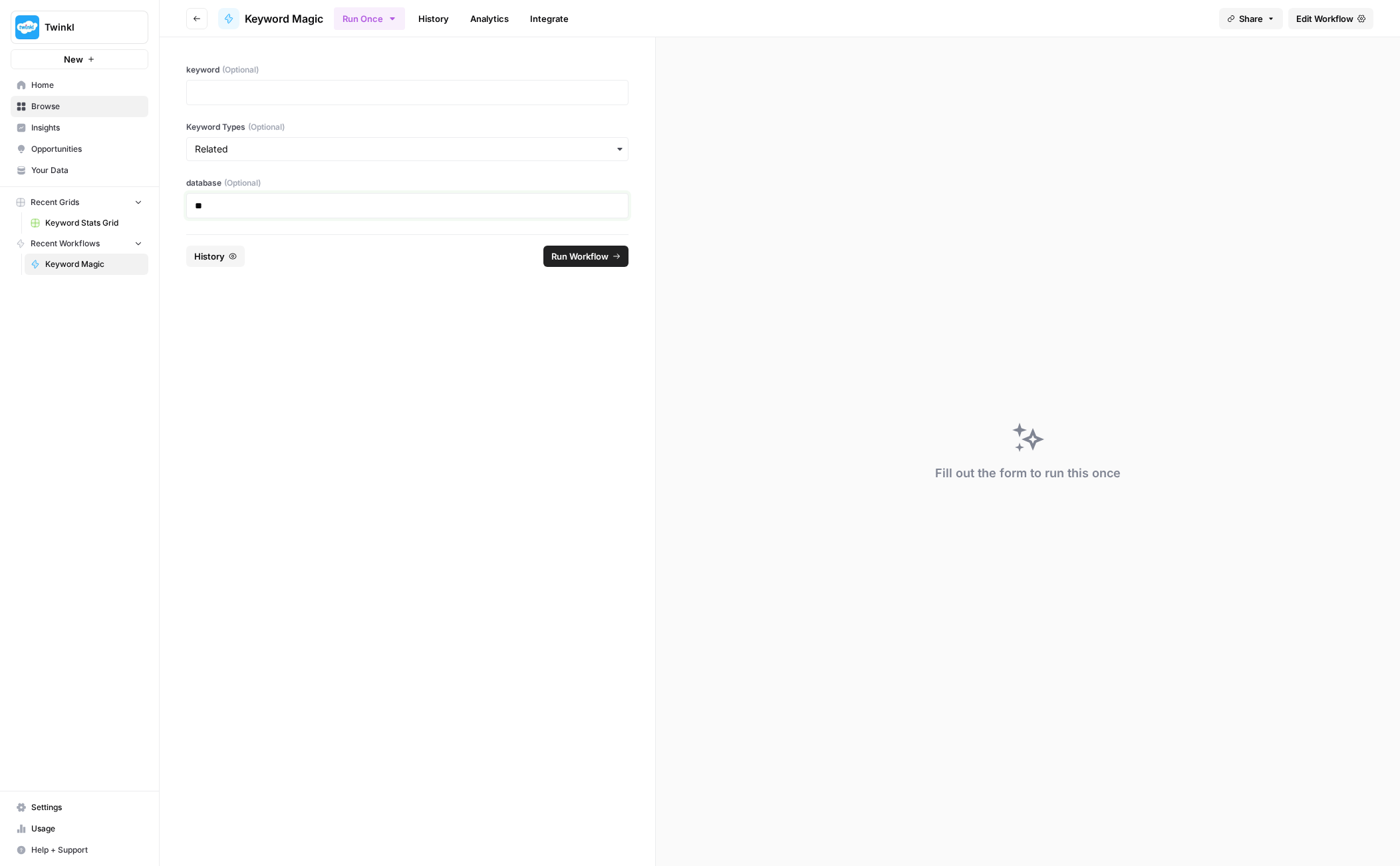
click at [239, 204] on p "**" at bounding box center [408, 205] width 425 height 13
click at [575, 260] on span "Run Workflow" at bounding box center [580, 257] width 57 height 13
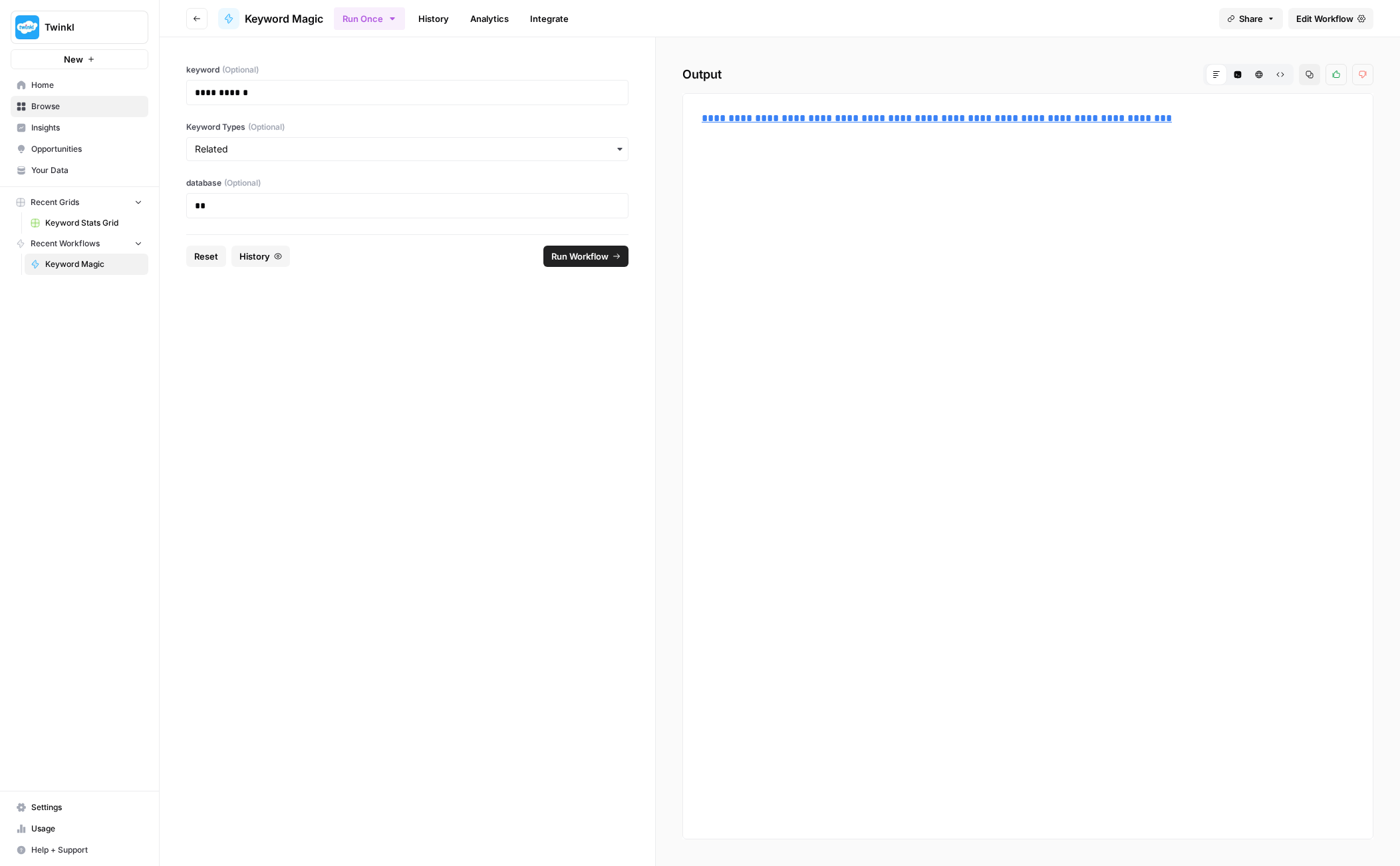
click at [939, 114] on link "**********" at bounding box center [937, 118] width 471 height 10
